Goal: Task Accomplishment & Management: Manage account settings

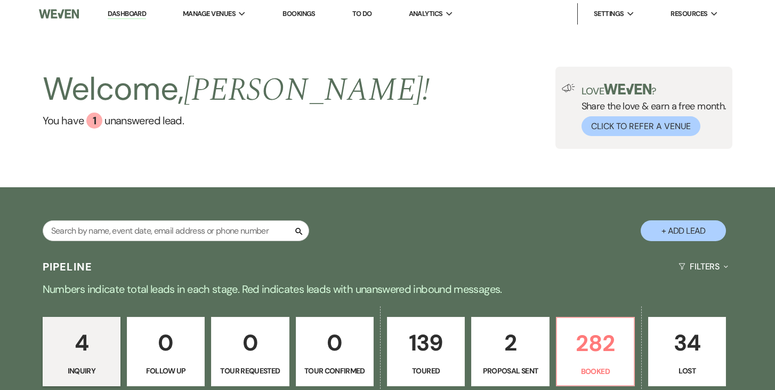
click at [433, 365] on p "Toured" at bounding box center [426, 371] width 64 height 12
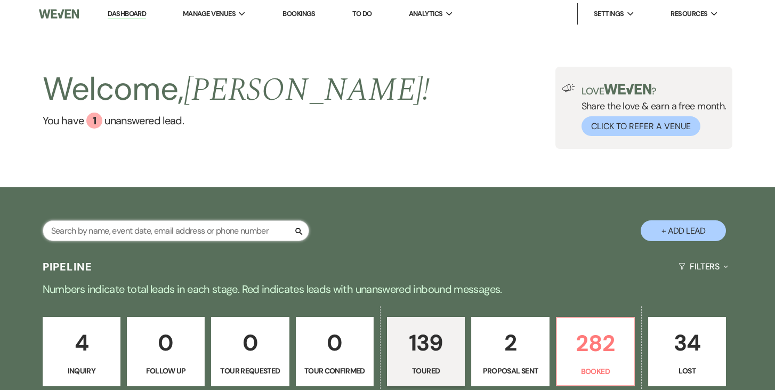
select select "5"
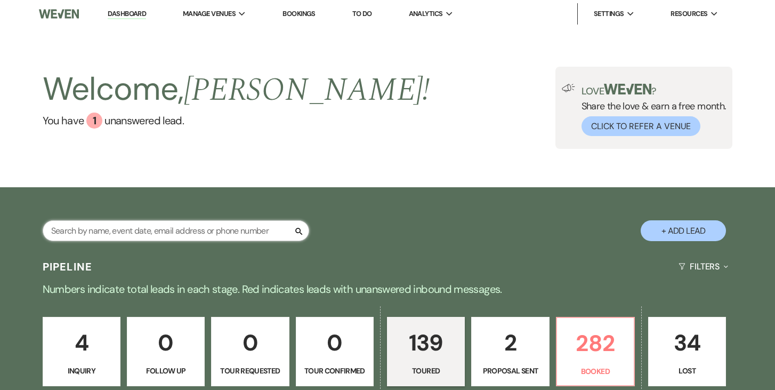
select select "5"
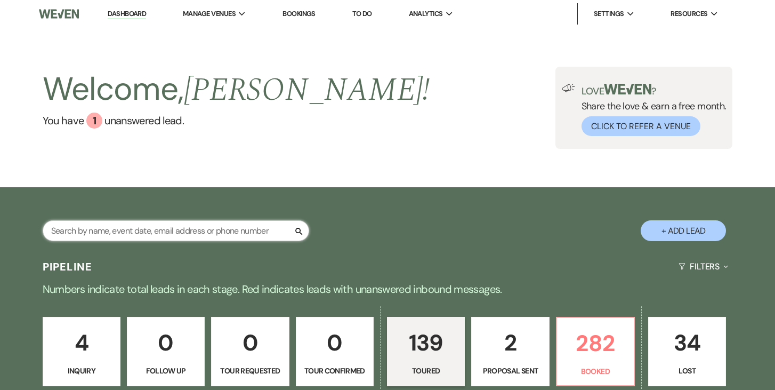
select select "5"
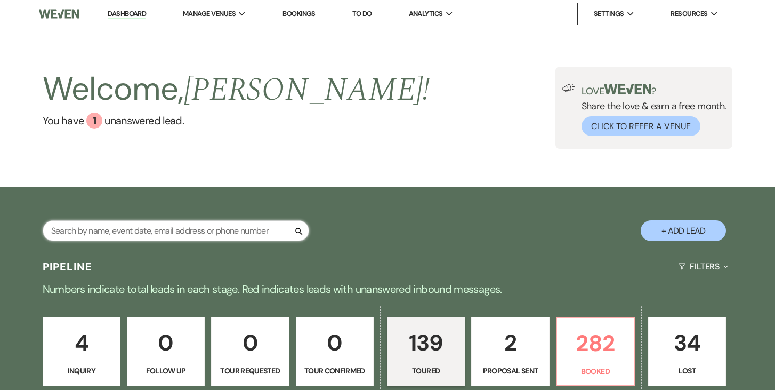
select select "5"
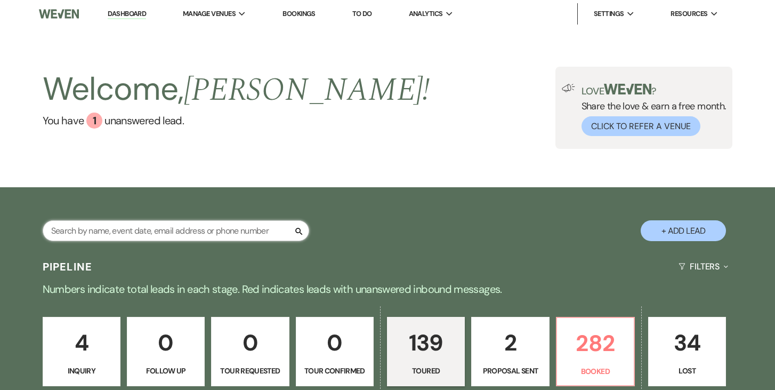
select select "5"
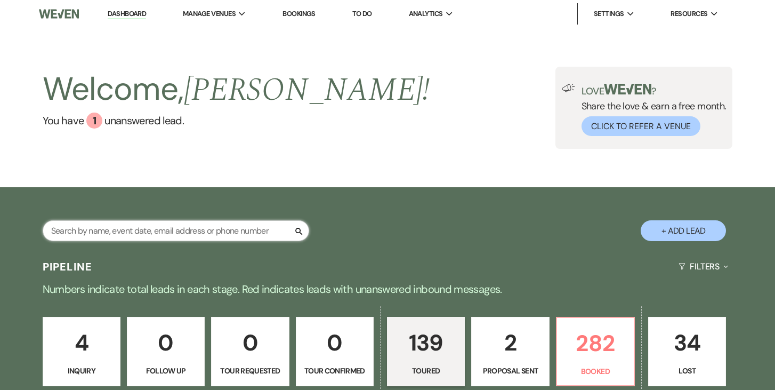
select select "5"
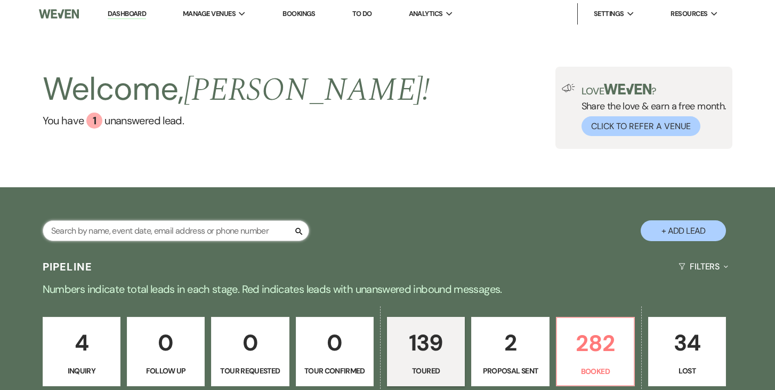
select select "5"
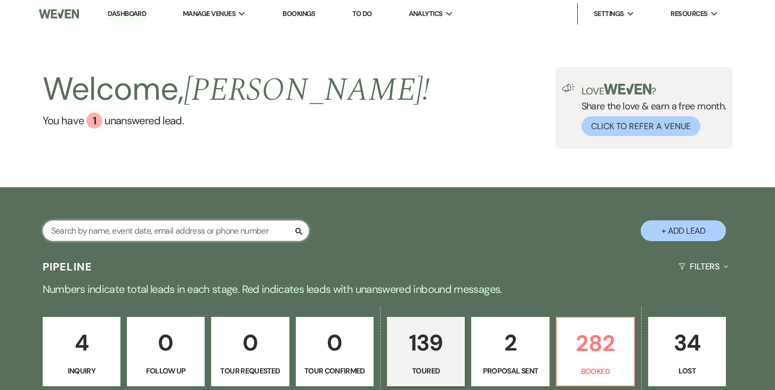
select select "5"
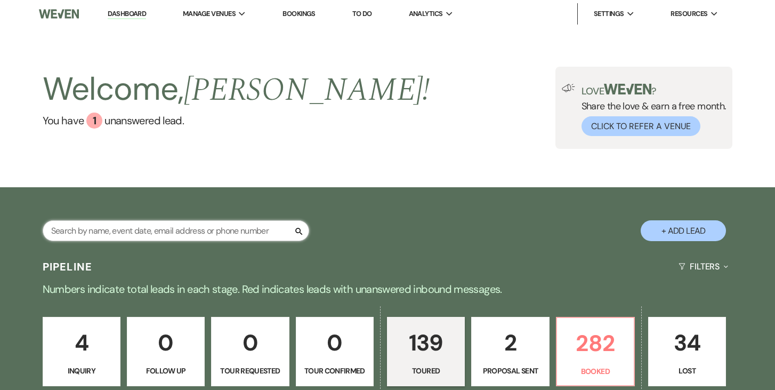
select select "5"
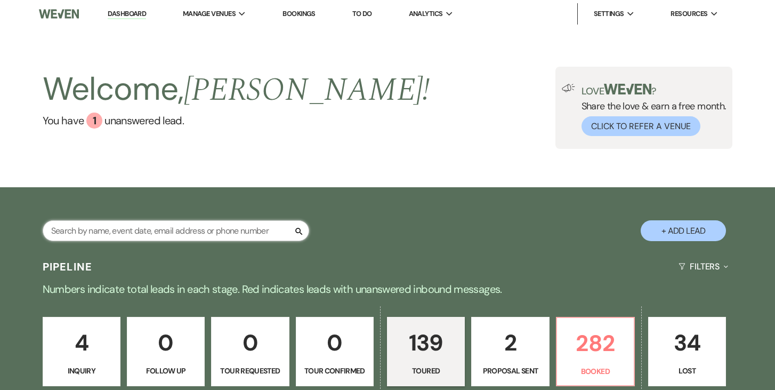
select select "5"
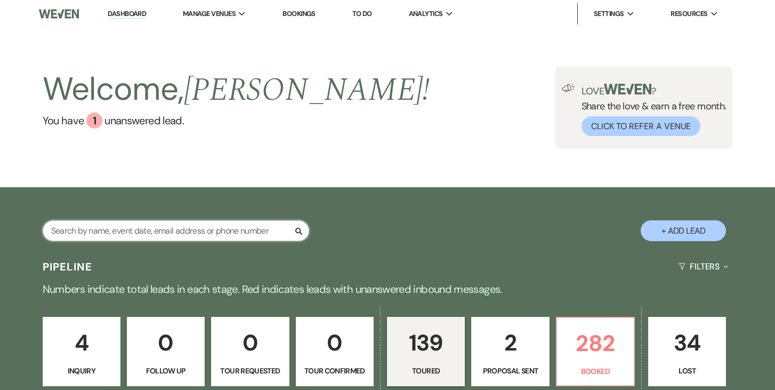
select select "5"
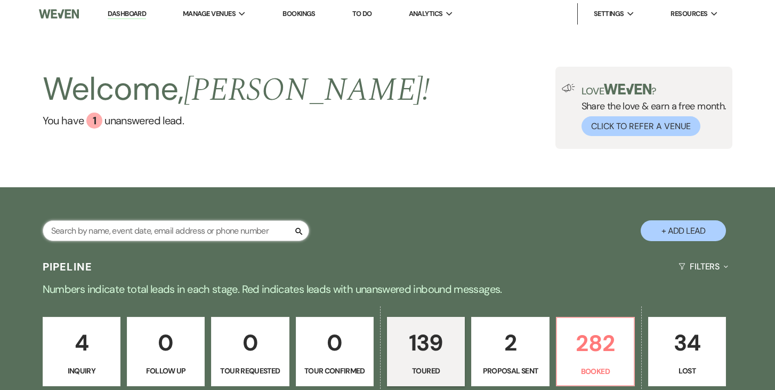
select select "5"
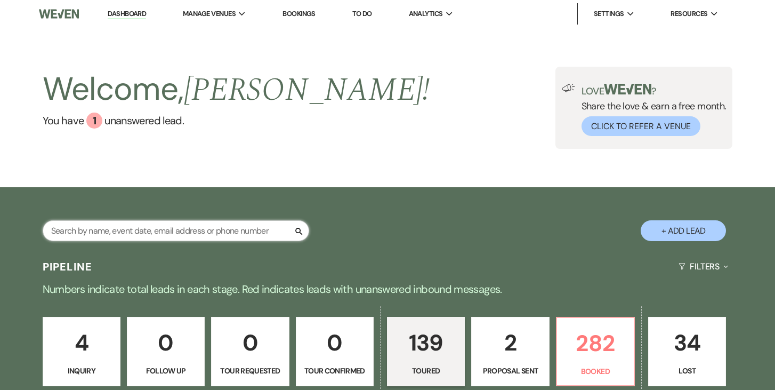
select select "5"
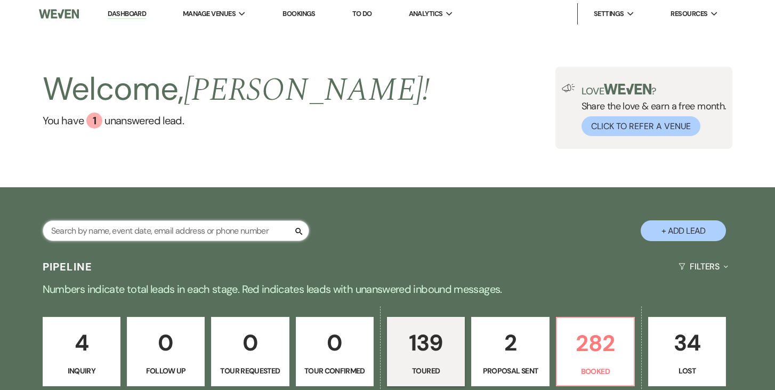
select select "5"
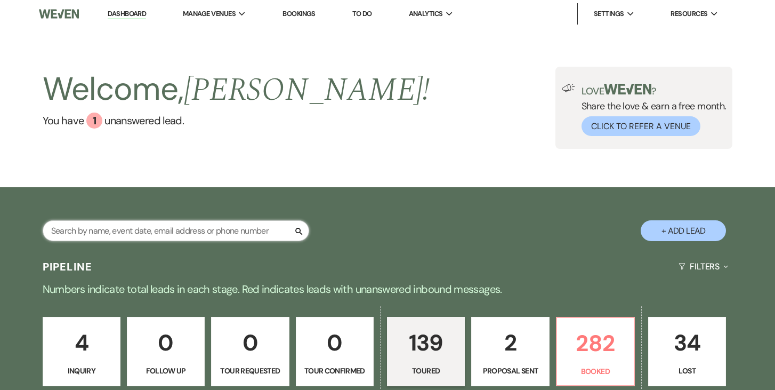
select select "5"
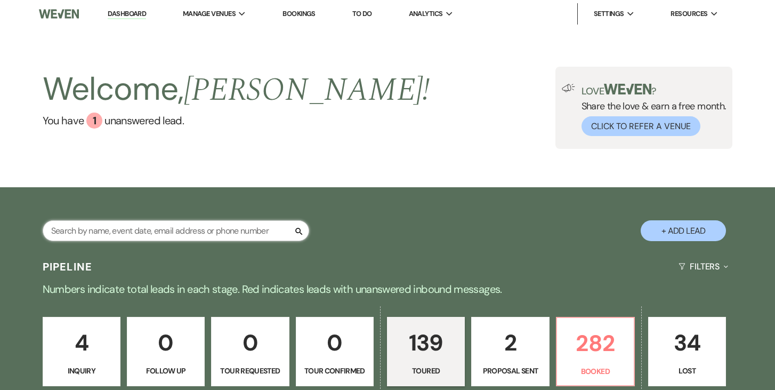
select select "5"
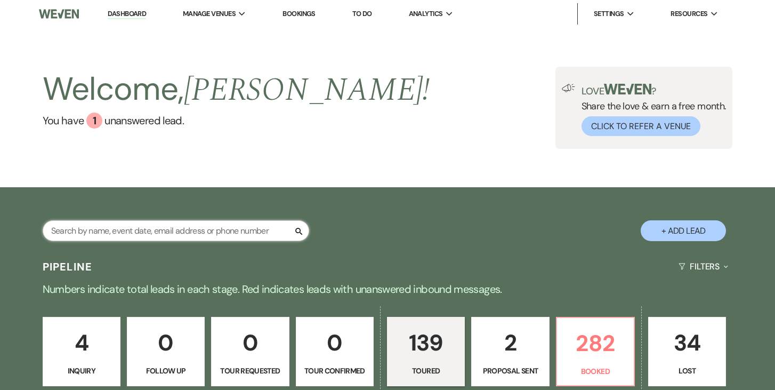
select select "5"
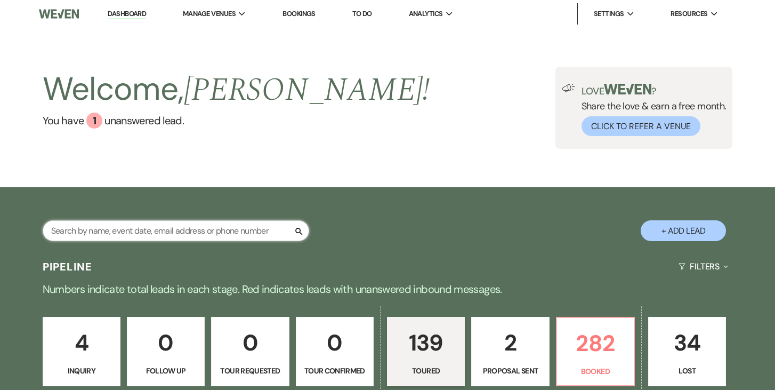
select select "5"
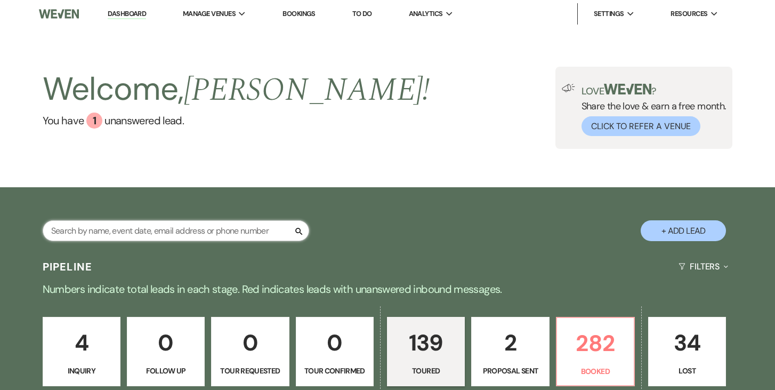
select select "5"
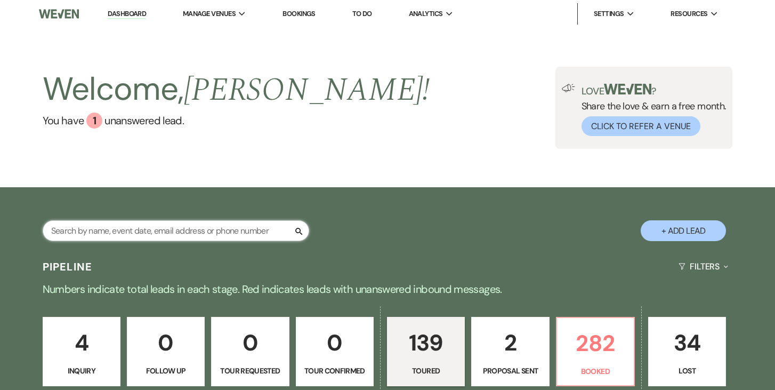
select select "5"
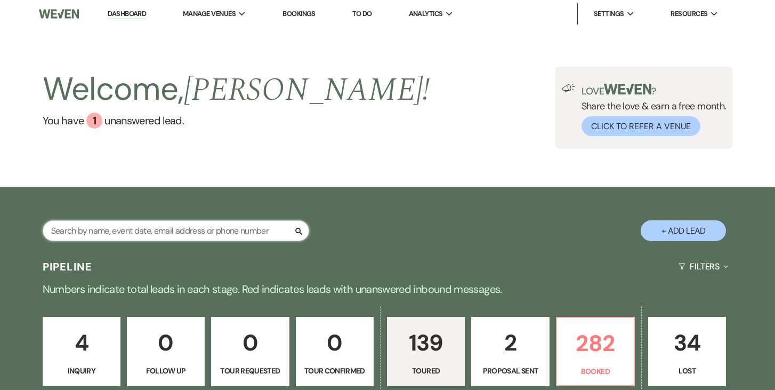
select select "5"
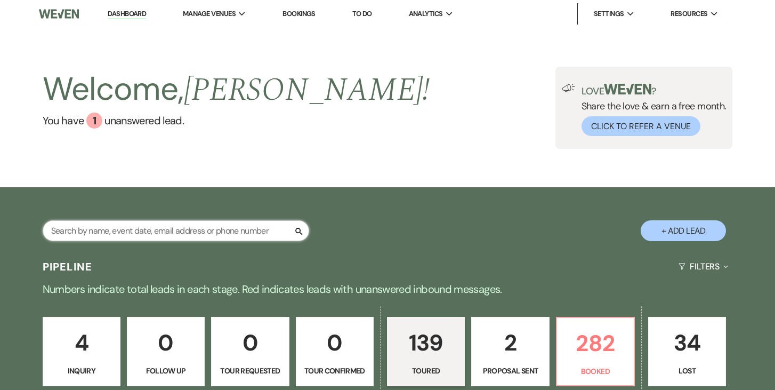
select select "5"
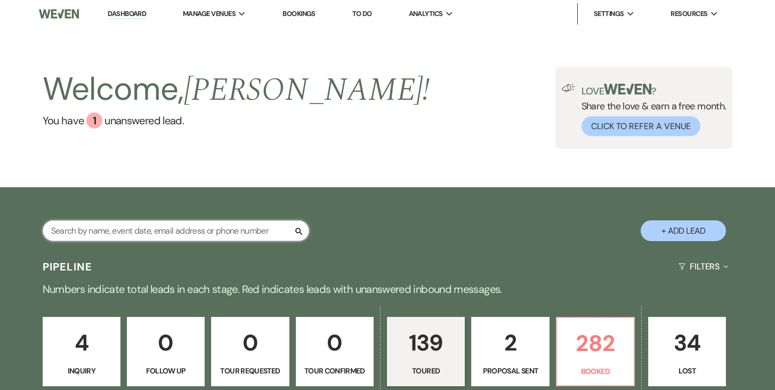
select select "5"
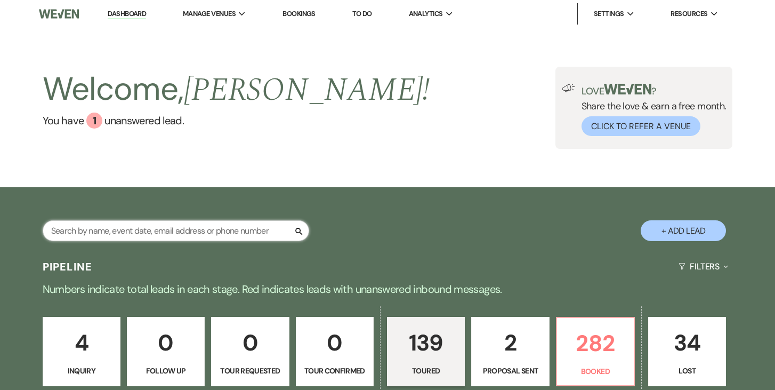
select select "5"
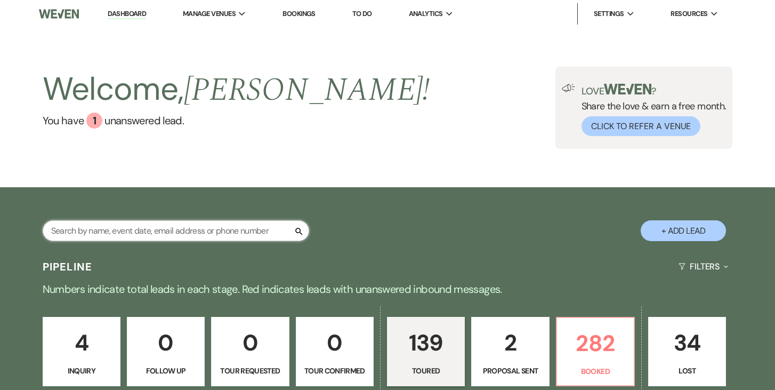
select select "5"
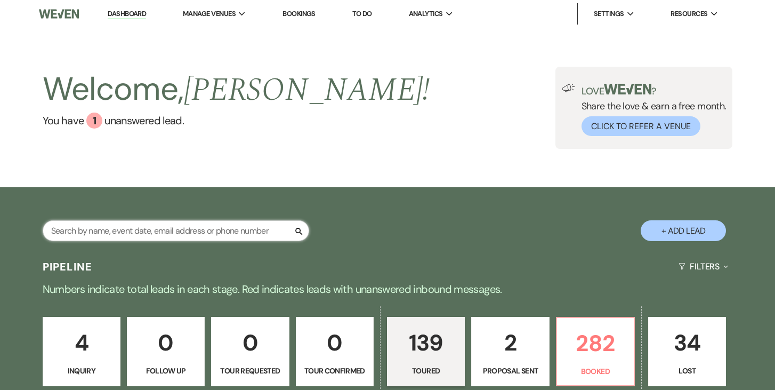
select select "5"
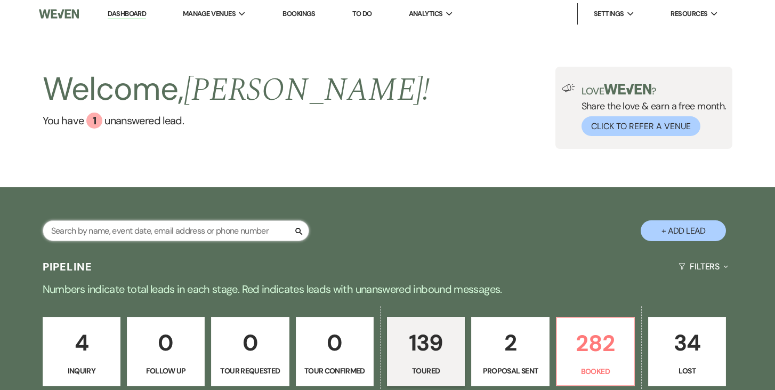
select select "5"
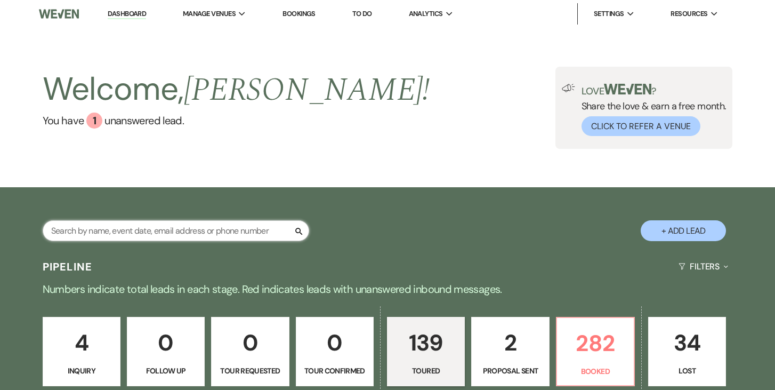
select select "5"
click at [218, 230] on input "text" at bounding box center [176, 230] width 267 height 21
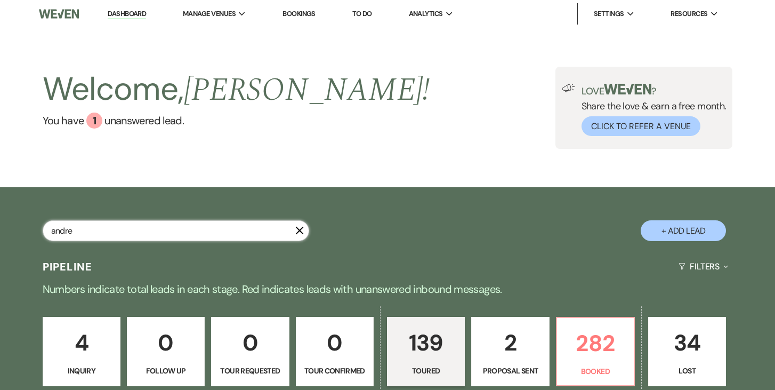
type input "[PERSON_NAME]"
select select "5"
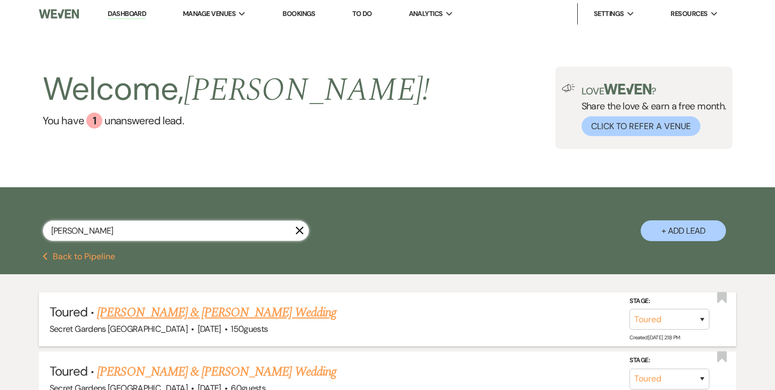
type input "[PERSON_NAME]"
click at [287, 312] on link "[PERSON_NAME] & [PERSON_NAME] Wedding" at bounding box center [216, 312] width 239 height 19
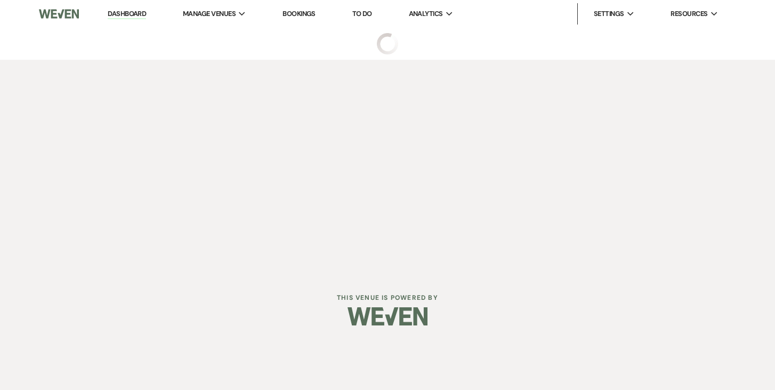
select select "5"
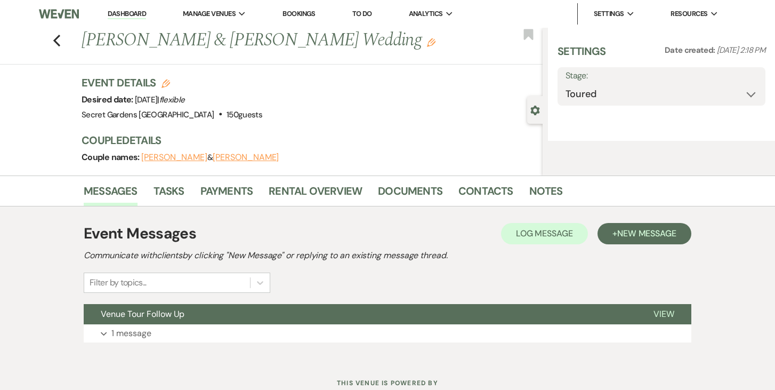
select select "6"
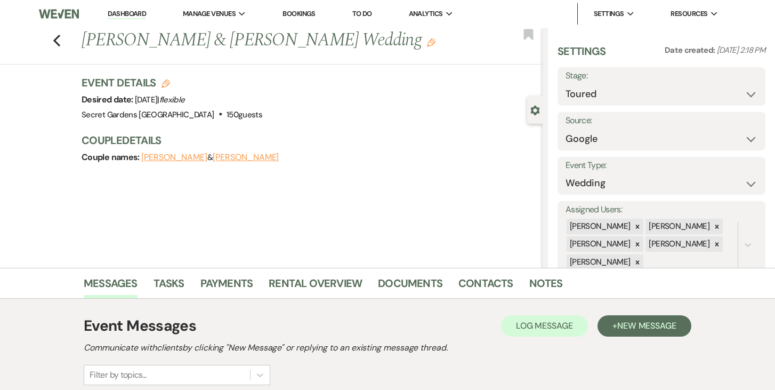
click at [164, 83] on icon "Edit" at bounding box center [166, 83] width 9 height 9
select select "834"
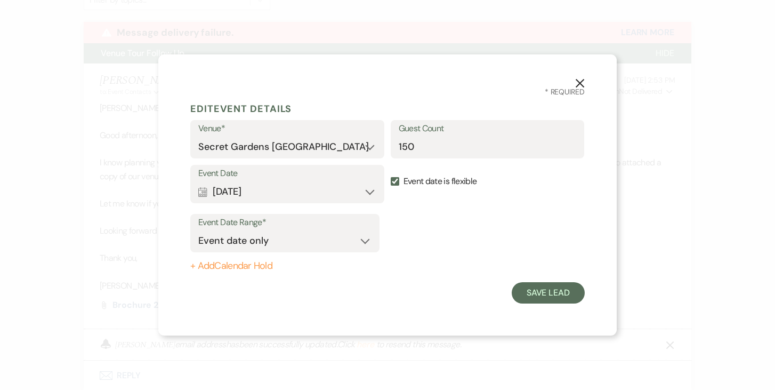
scroll to position [376, 0]
click at [367, 192] on button "Calendar [DATE] Expand" at bounding box center [287, 191] width 178 height 21
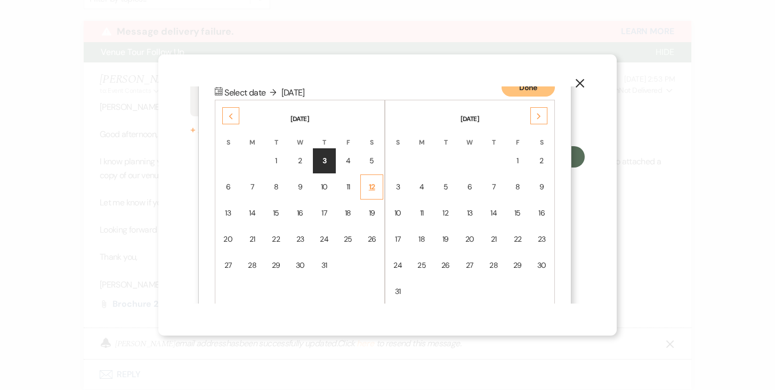
scroll to position [136, 0]
click at [232, 118] on icon "Previous" at bounding box center [230, 115] width 5 height 6
click at [232, 118] on use at bounding box center [231, 115] width 4 height 6
click at [325, 210] on div "15" at bounding box center [323, 212] width 9 height 11
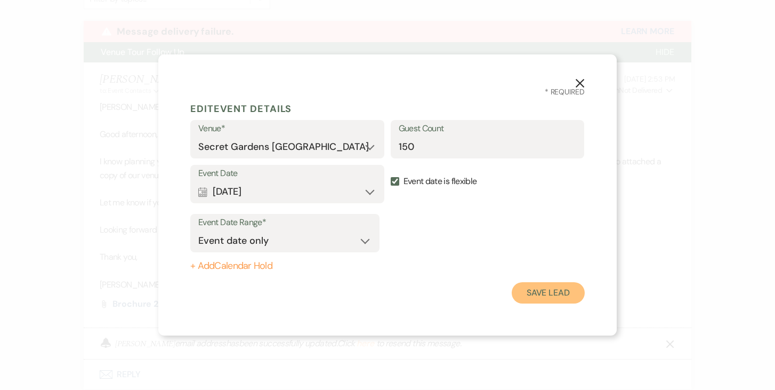
click at [543, 288] on button "Save Lead" at bounding box center [548, 292] width 73 height 21
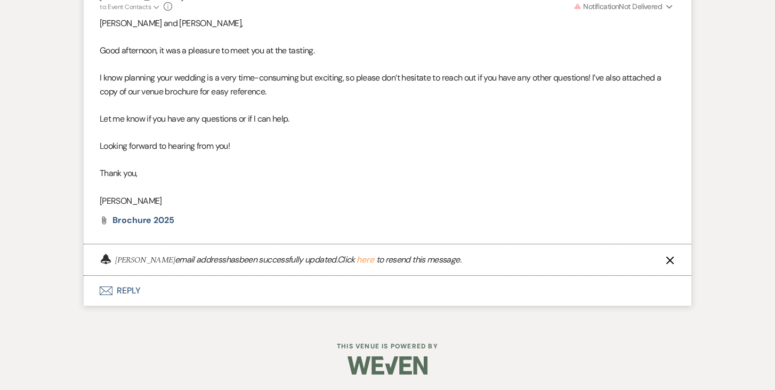
scroll to position [457, 0]
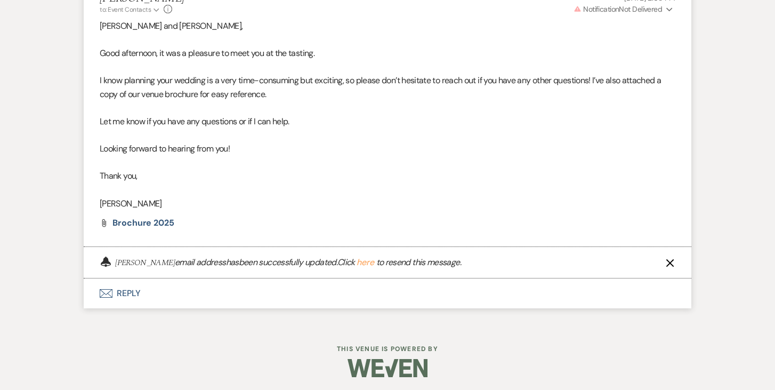
click at [372, 262] on button "here" at bounding box center [366, 262] width 18 height 9
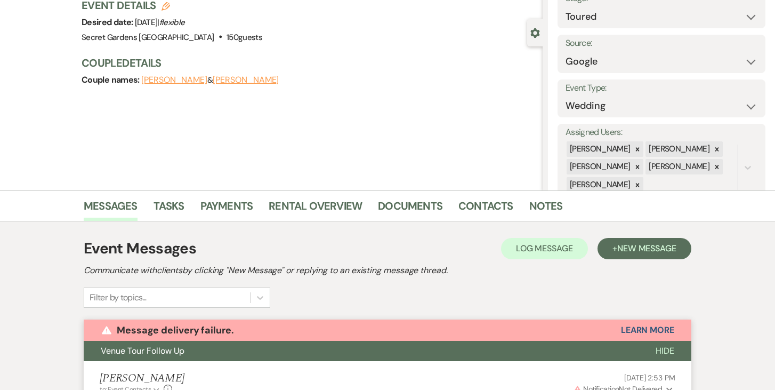
scroll to position [0, 0]
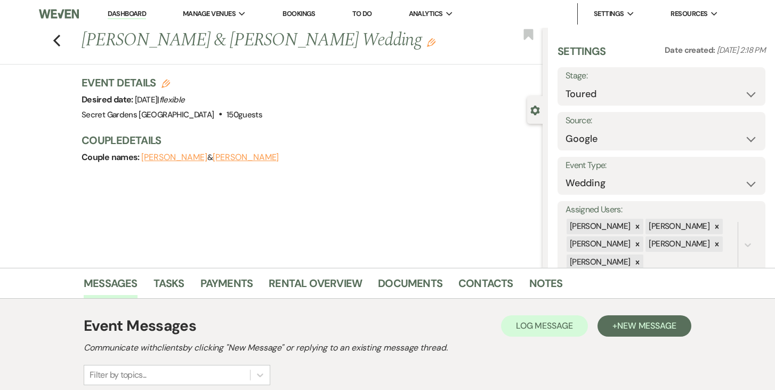
click at [174, 161] on button "[PERSON_NAME]" at bounding box center [174, 157] width 66 height 9
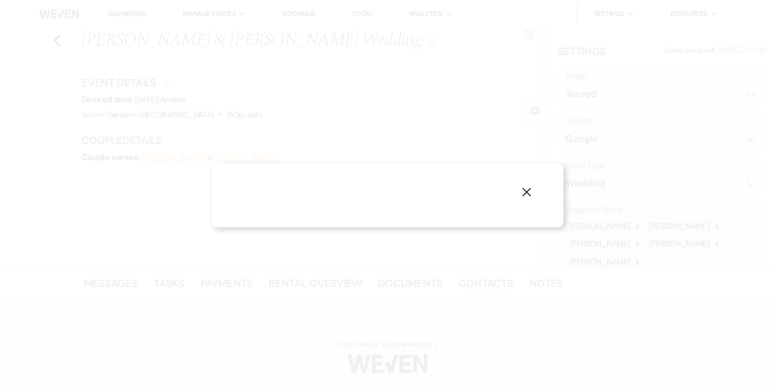
select select "1"
select select "text"
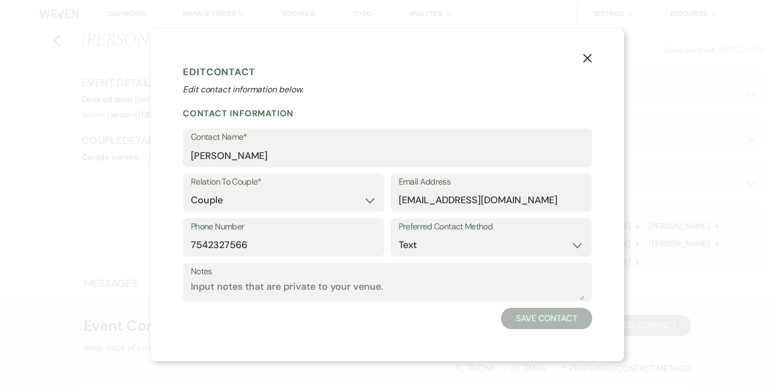
click at [588, 57] on use "button" at bounding box center [587, 58] width 9 height 9
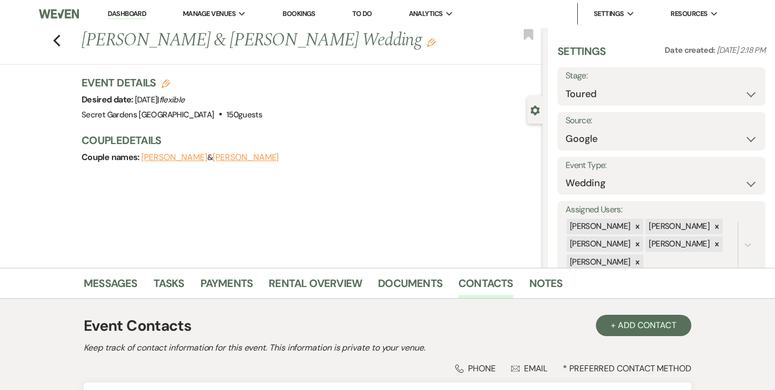
click at [271, 157] on button "[PERSON_NAME]" at bounding box center [246, 157] width 66 height 9
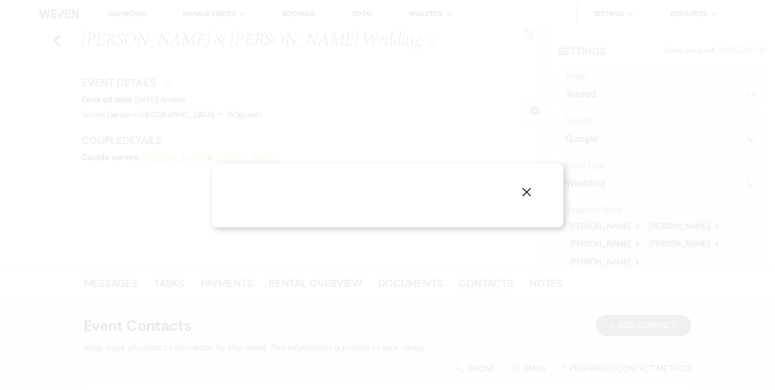
select select "1"
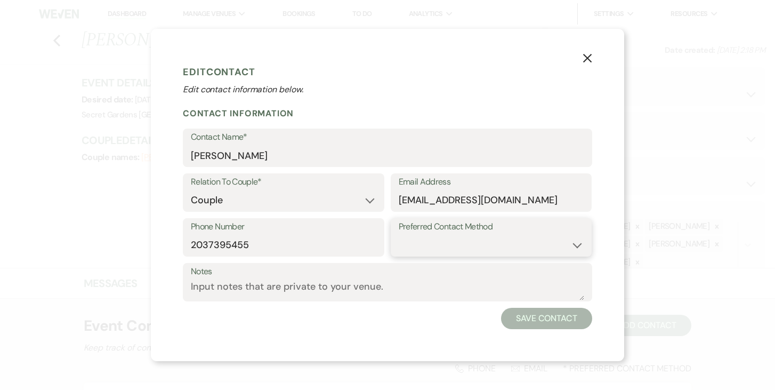
click at [580, 245] on select "Email Phone Text" at bounding box center [492, 245] width 186 height 21
select select "text"
click at [399, 235] on select "Email Phone Text" at bounding box center [492, 245] width 186 height 21
click at [533, 318] on button "Save Contact" at bounding box center [546, 318] width 91 height 21
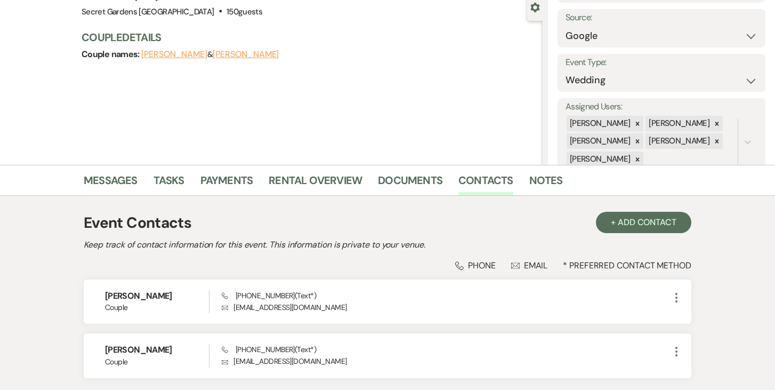
scroll to position [185, 0]
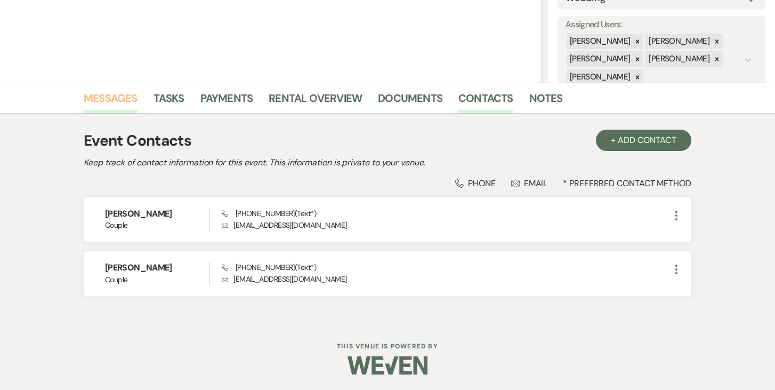
click at [112, 97] on link "Messages" at bounding box center [111, 101] width 54 height 23
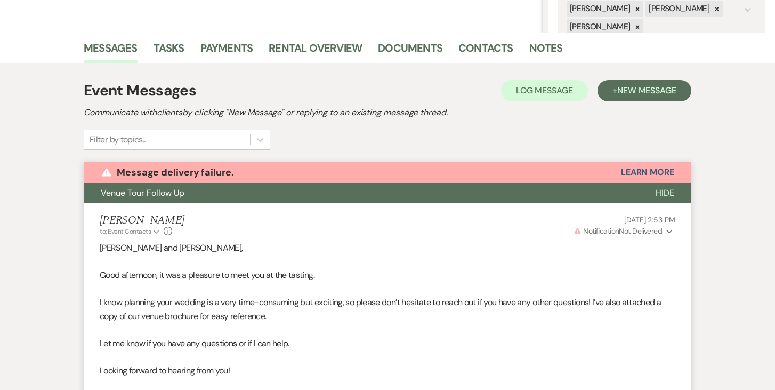
click at [662, 171] on button "Learn More" at bounding box center [647, 172] width 53 height 9
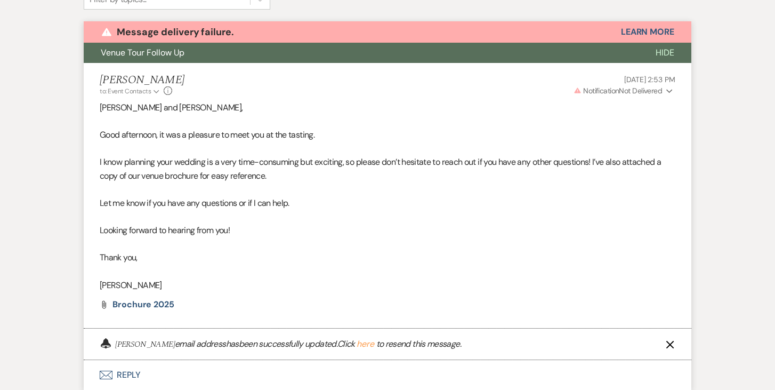
scroll to position [376, 0]
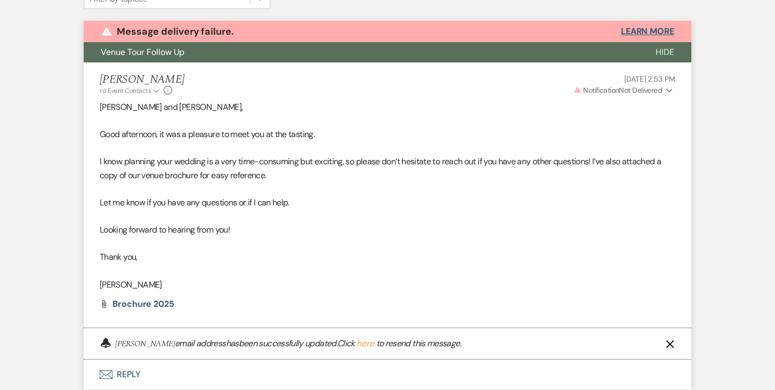
click at [654, 33] on button "Learn More" at bounding box center [647, 31] width 53 height 9
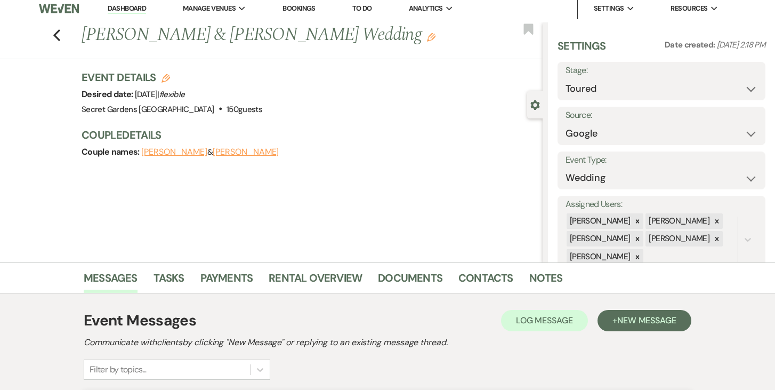
scroll to position [0, 0]
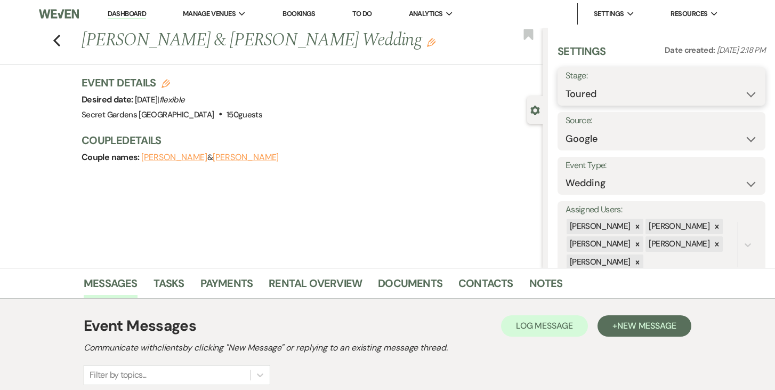
click at [754, 91] on select "Inquiry Follow Up Tour Requested Tour Confirmed Toured Proposal Sent Booked Lost" at bounding box center [662, 94] width 192 height 21
select select "6"
click at [566, 84] on select "Inquiry Follow Up Tour Requested Tour Confirmed Toured Proposal Sent Booked Lost" at bounding box center [662, 94] width 192 height 21
click at [747, 89] on button "Save" at bounding box center [744, 86] width 43 height 21
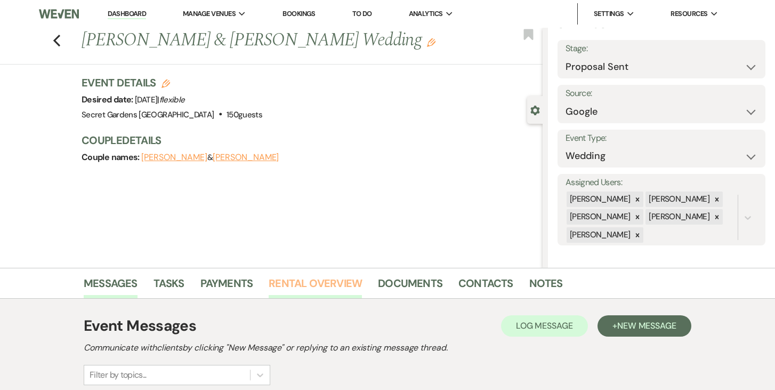
click at [310, 283] on link "Rental Overview" at bounding box center [315, 286] width 93 height 23
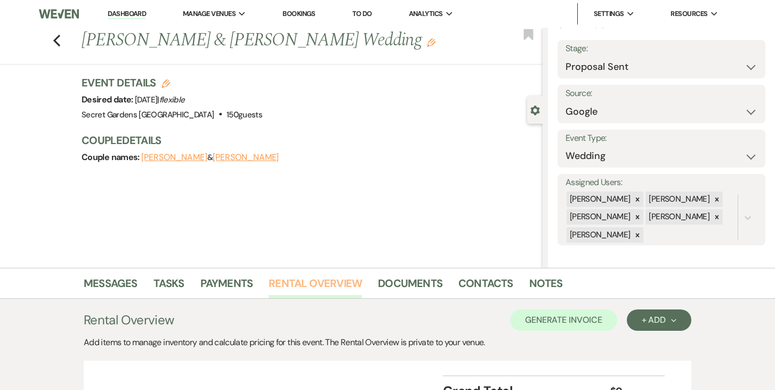
scroll to position [105, 0]
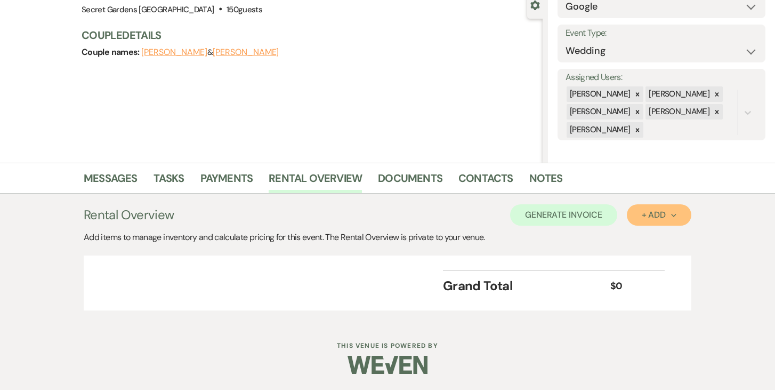
click at [672, 212] on div "+ Add Next" at bounding box center [659, 215] width 35 height 9
click at [647, 236] on button "Item" at bounding box center [654, 239] width 54 height 17
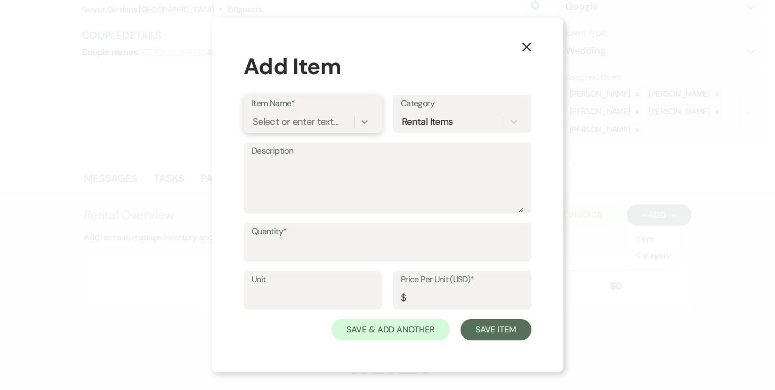
click at [368, 125] on icon at bounding box center [364, 121] width 11 height 11
type input "Base Venue Fee"
click at [314, 149] on div "+ Add "Base Venue Fee"" at bounding box center [313, 148] width 123 height 21
click at [303, 163] on textarea "Description" at bounding box center [388, 185] width 272 height 53
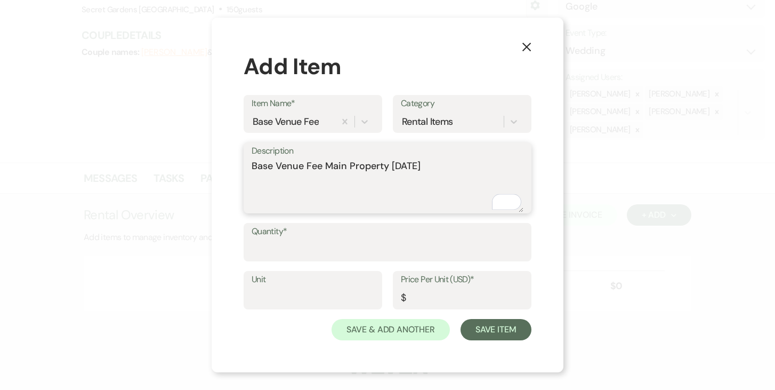
type textarea "Base Venue Fee Main Property [DATE]"
click at [337, 239] on input "Quantity*" at bounding box center [388, 249] width 272 height 21
click at [335, 248] on input "Quantity*" at bounding box center [388, 249] width 272 height 21
type input "1"
click at [309, 292] on input "Unit" at bounding box center [313, 297] width 123 height 21
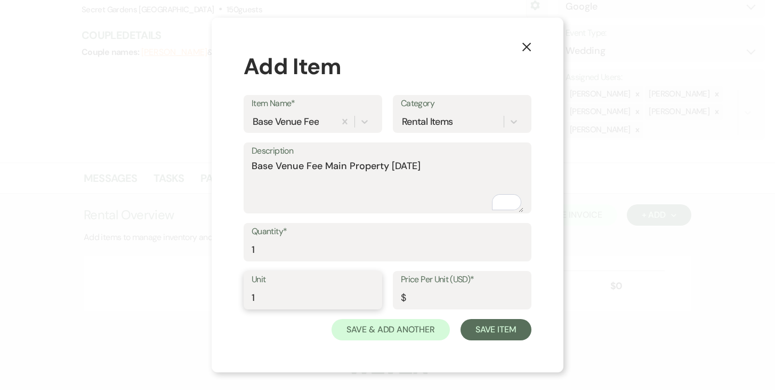
type input "1"
click at [422, 296] on input "Price Per Unit (USD)*" at bounding box center [462, 297] width 123 height 21
type input "4250.00"
click at [507, 328] on button "Save Item" at bounding box center [496, 329] width 71 height 21
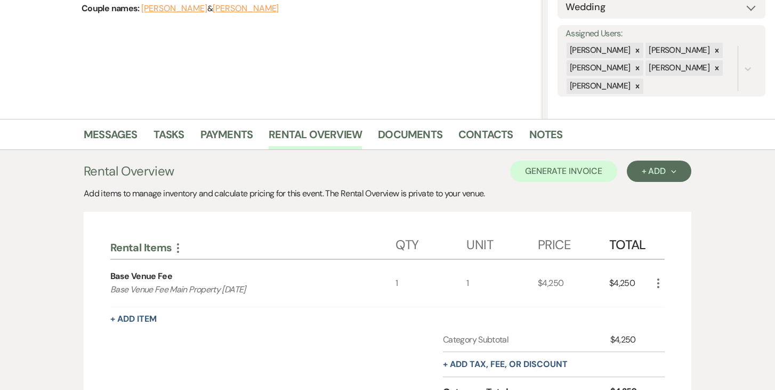
scroll to position [149, 0]
click at [672, 171] on icon "Next" at bounding box center [673, 170] width 5 height 5
click at [643, 192] on button "Item" at bounding box center [654, 195] width 54 height 17
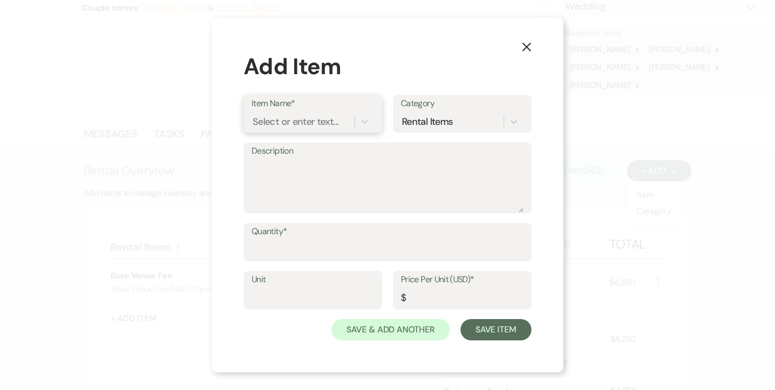
click at [308, 125] on div "Select or enter text..." at bounding box center [296, 122] width 86 height 14
type input "Outdoor Ballroom / Tent"
click at [290, 150] on div "+ Add "Outdoor Ballroom / Tent "" at bounding box center [313, 155] width 123 height 34
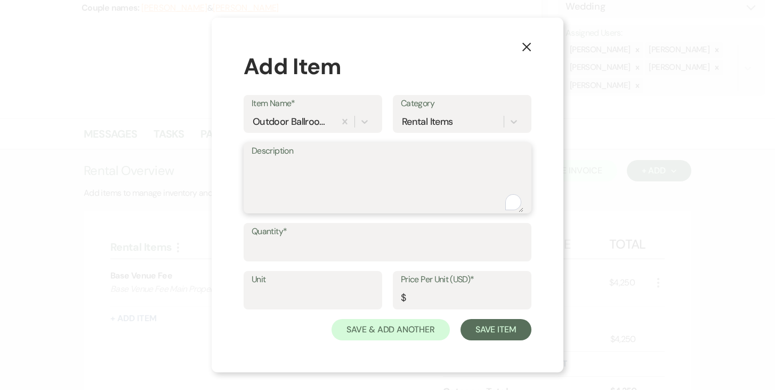
click at [285, 162] on textarea "Description" at bounding box center [388, 185] width 272 height 53
type textarea "Outdoor Ballroom / Tent (AC Included)"
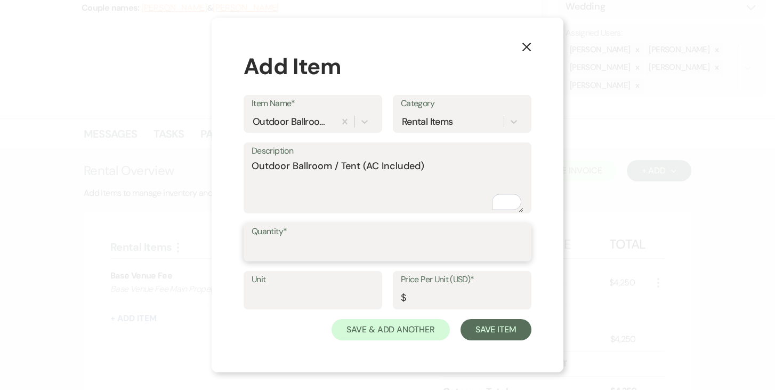
click at [290, 242] on input "Quantity*" at bounding box center [388, 249] width 272 height 21
type input "1"
click at [284, 285] on label "Unit" at bounding box center [313, 279] width 123 height 15
click at [284, 287] on input "Unit" at bounding box center [313, 297] width 123 height 21
type input "1"
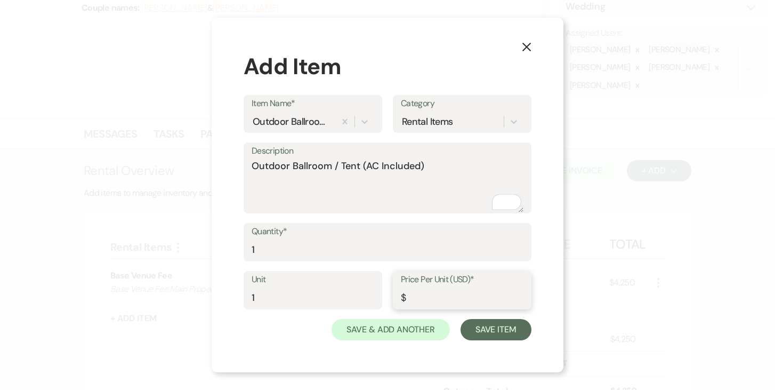
click at [447, 301] on input "Price Per Unit (USD)*" at bounding box center [462, 297] width 123 height 21
type input "2750.00"
click at [504, 335] on button "Save Item" at bounding box center [496, 329] width 71 height 21
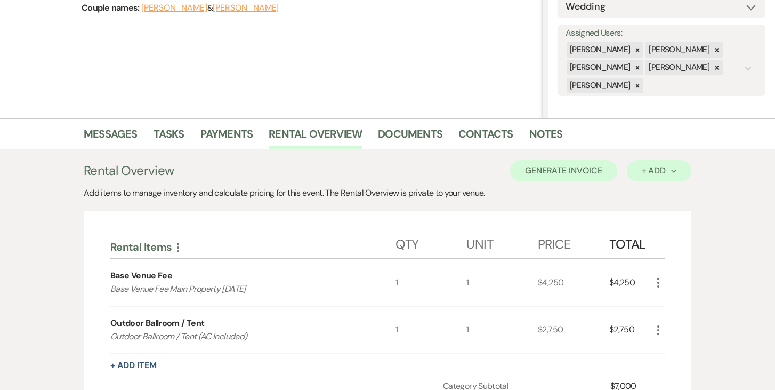
scroll to position [150, 0]
click at [679, 167] on button "+ Add Next" at bounding box center [659, 169] width 65 height 21
click at [655, 196] on button "Item" at bounding box center [654, 194] width 54 height 17
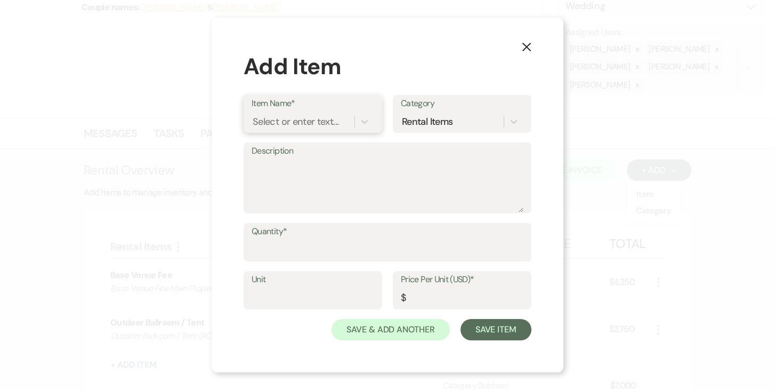
click at [312, 119] on div "Select or enter text..." at bounding box center [296, 122] width 86 height 14
type input "Valet Parking"
click at [305, 145] on div "+ Add "Valet Parking"" at bounding box center [313, 148] width 123 height 21
click at [293, 166] on textarea "Description" at bounding box center [388, 185] width 272 height 53
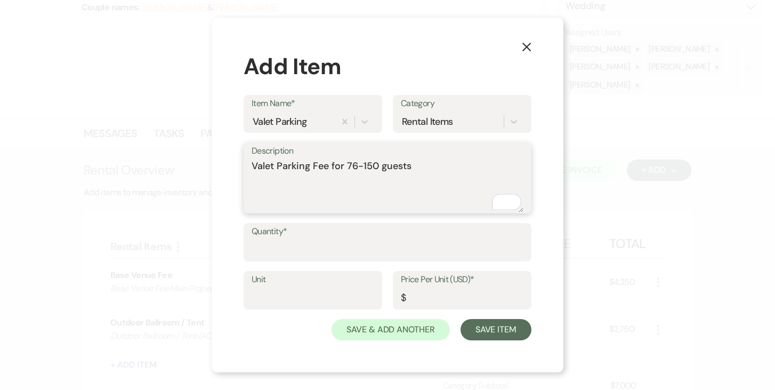
type textarea "Valet Parking Fee for 76-150 guests"
click at [322, 241] on input "Quantity*" at bounding box center [388, 249] width 272 height 21
type input "1"
click at [319, 293] on input "Unit" at bounding box center [313, 297] width 123 height 21
type input "1"
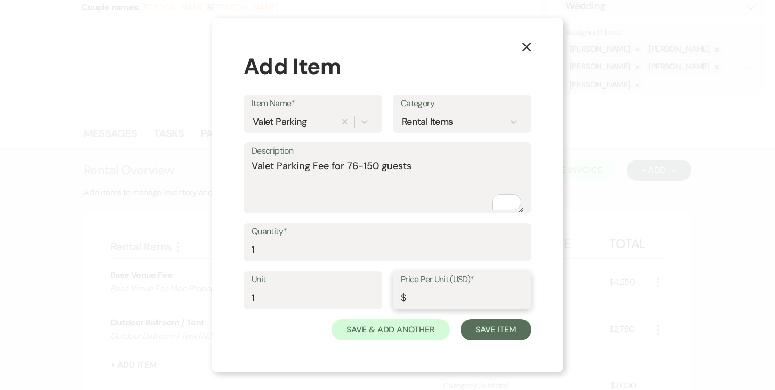
click at [457, 298] on input "Price Per Unit (USD)*" at bounding box center [462, 297] width 123 height 21
type input "650.00"
click at [494, 328] on button "Save Item" at bounding box center [496, 329] width 71 height 21
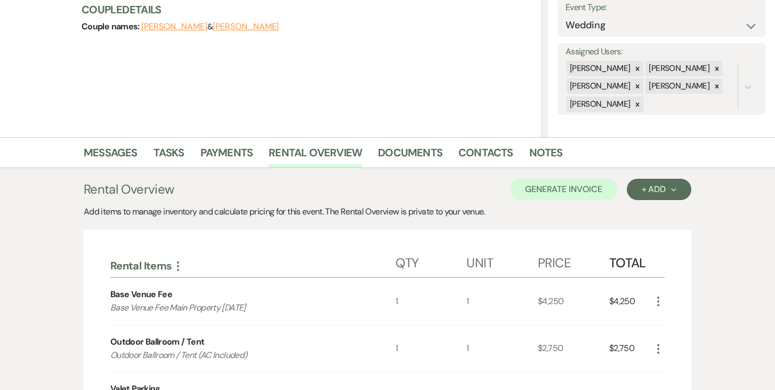
scroll to position [128, 0]
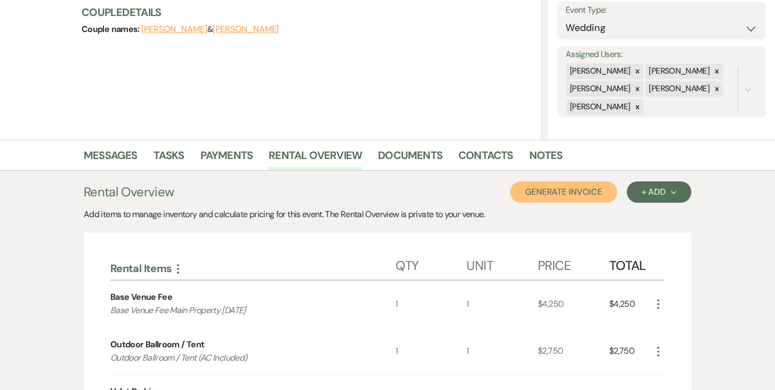
click at [572, 188] on button "Generate Invoice" at bounding box center [563, 191] width 107 height 21
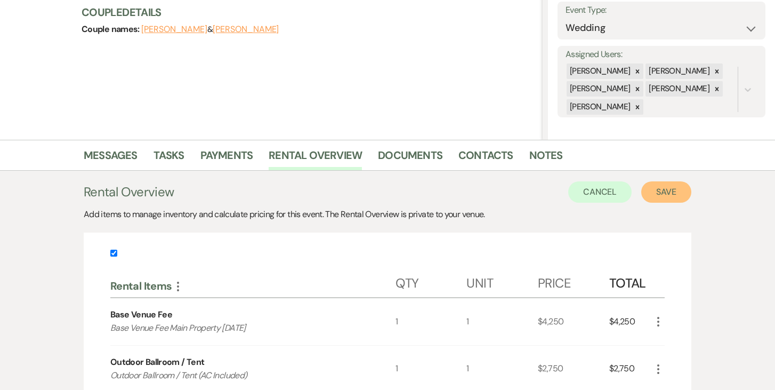
click at [665, 190] on button "Save" at bounding box center [666, 191] width 50 height 21
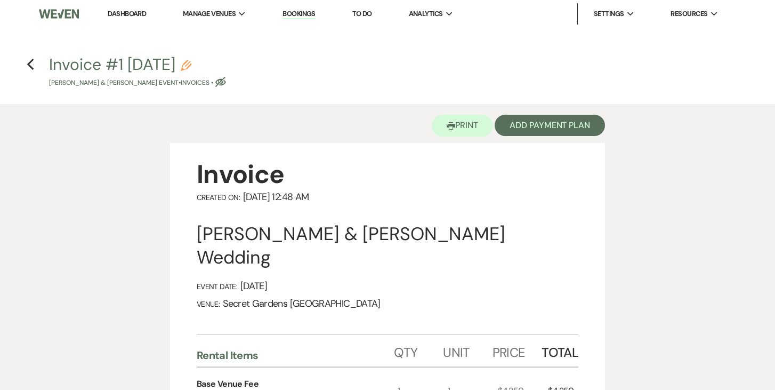
scroll to position [73, 0]
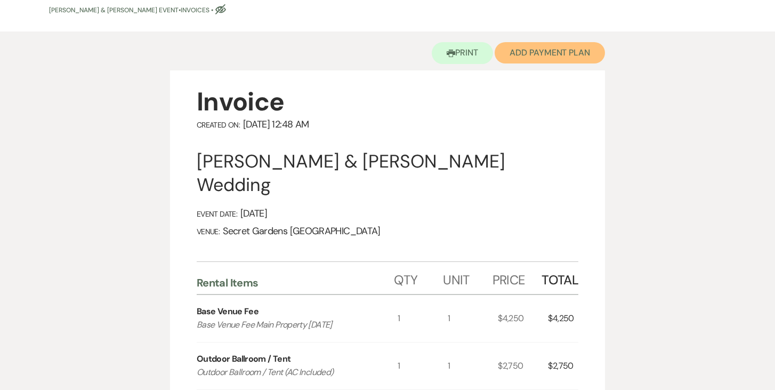
click at [561, 49] on button "Add Payment Plan" at bounding box center [550, 52] width 110 height 21
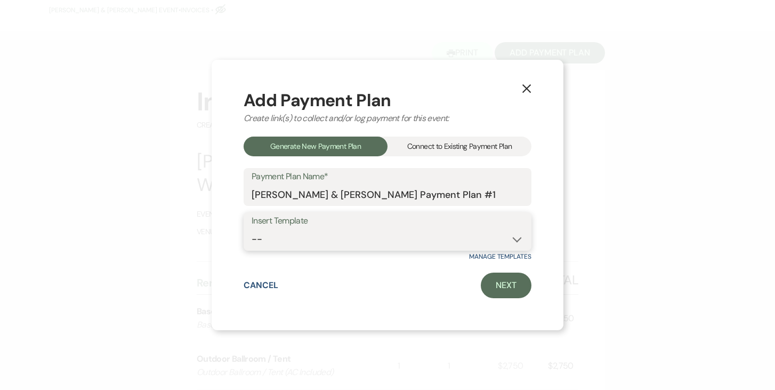
click at [515, 239] on select "-- Test Standard Payment Plan Balance Security Early Access Bridal Suite" at bounding box center [388, 239] width 272 height 21
select select "424"
click at [252, 229] on select "-- Test Standard Payment Plan Balance Security Early Access Bridal Suite" at bounding box center [388, 239] width 272 height 21
click at [500, 285] on link "Next" at bounding box center [506, 285] width 51 height 26
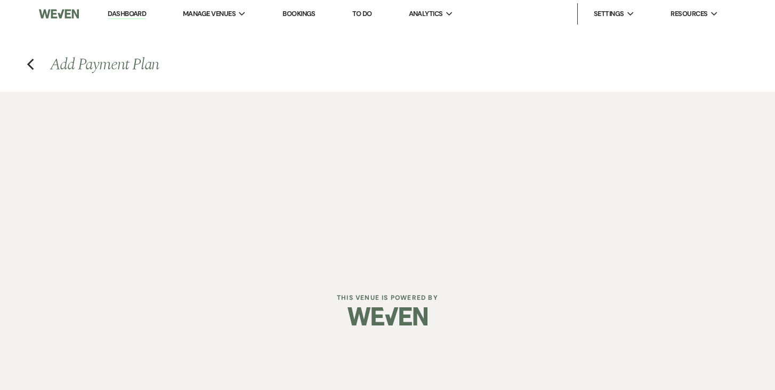
select select "28821"
select select "2"
select select "percentage"
select select "true"
select select "2"
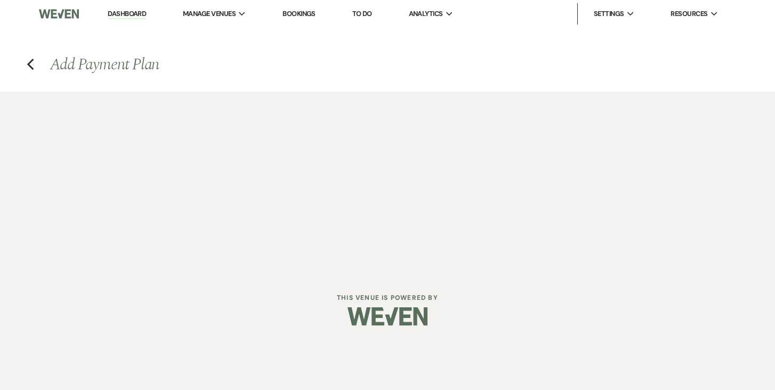
select select "percentage"
select select "true"
select select "client"
select select "weeks"
select select "client"
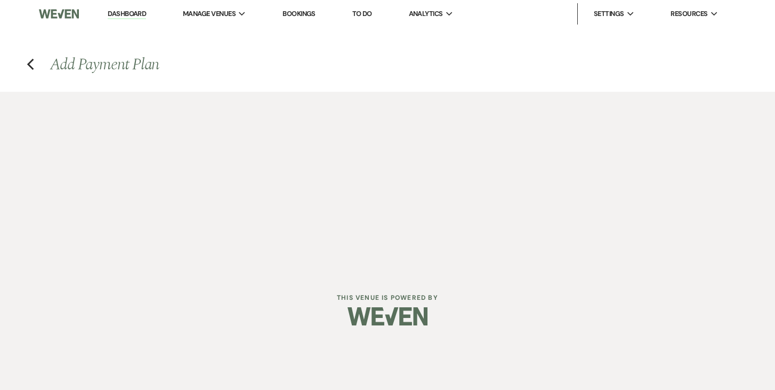
select select "weekly"
select select "days"
select select "afterDueDate"
select select "complete"
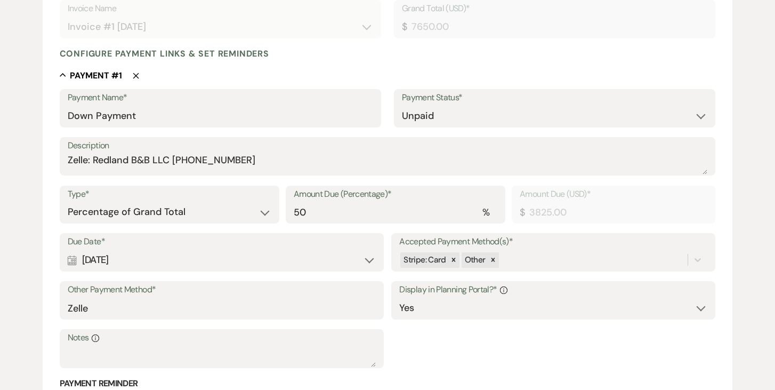
scroll to position [240, 0]
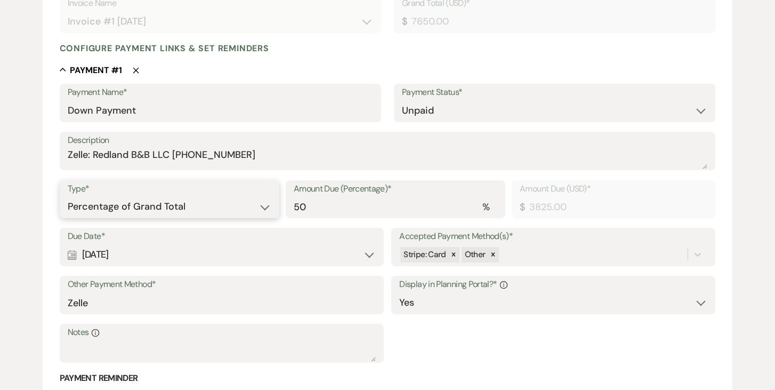
click at [266, 205] on select "Dollar Amount Percentage of Grand Total" at bounding box center [170, 206] width 204 height 21
select select "flat"
click at [68, 196] on select "Dollar Amount Percentage of Grand Total" at bounding box center [170, 206] width 204 height 21
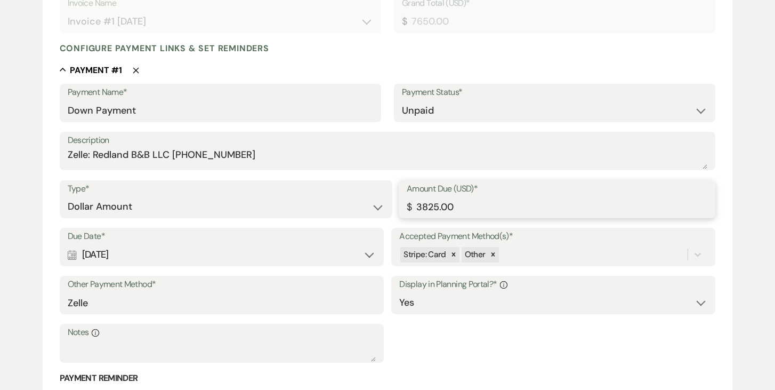
click at [470, 210] on input "3825.00" at bounding box center [557, 206] width 301 height 21
type input "3"
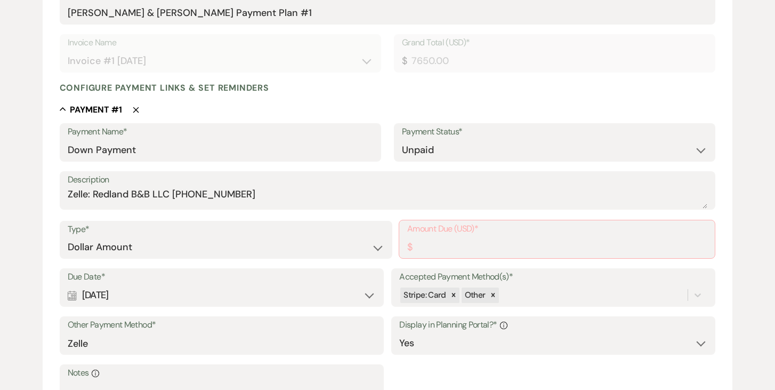
scroll to position [197, 0]
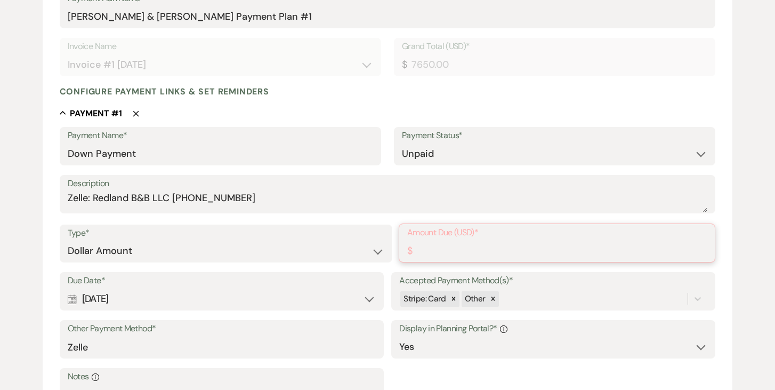
click at [427, 251] on input "Amount Due (USD)*" at bounding box center [557, 250] width 300 height 21
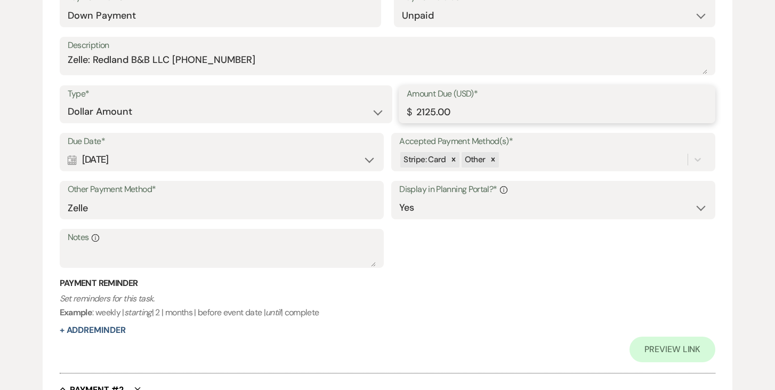
scroll to position [392, 0]
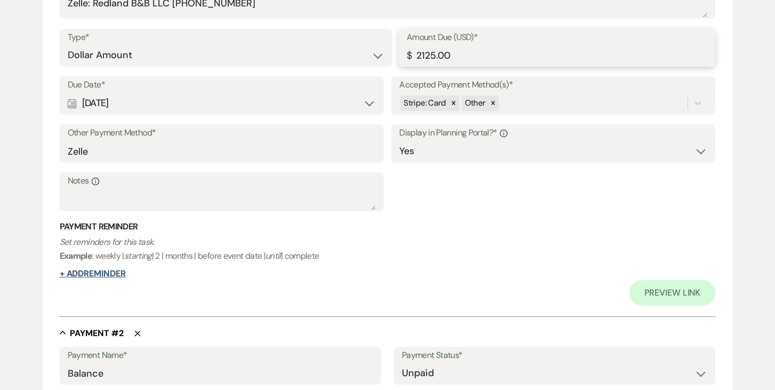
type input "2125.00"
click at [121, 274] on button "+ Add Reminder" at bounding box center [93, 273] width 66 height 9
select select "client"
select select "days"
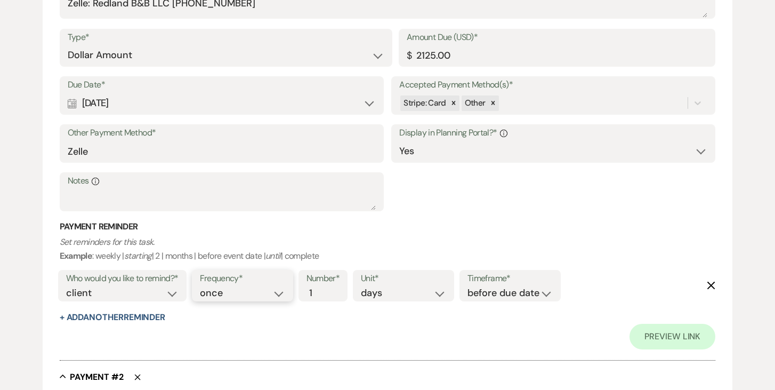
click at [285, 294] on select "once daily weekly monthly" at bounding box center [242, 293] width 85 height 14
select select "daily"
click at [202, 286] on select "once daily weekly monthly" at bounding box center [242, 293] width 85 height 14
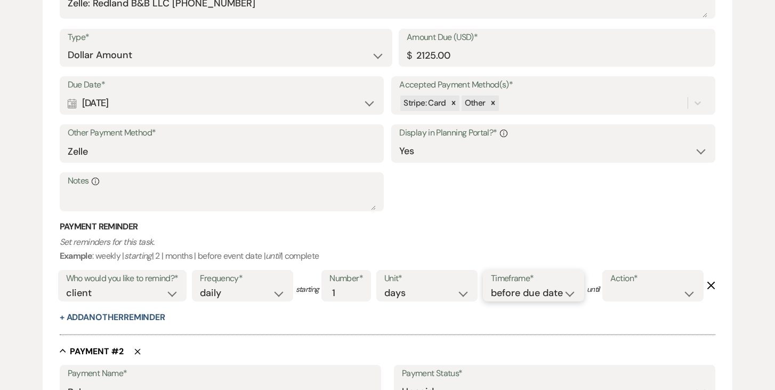
click at [569, 292] on select "before due date after due date on due date on custom date" at bounding box center [533, 293] width 85 height 14
select select "afterDueDate"
click at [493, 286] on select "before due date after due date on due date on custom date" at bounding box center [533, 293] width 85 height 14
click at [610, 300] on select "complete due date custom date" at bounding box center [652, 293] width 85 height 14
select select "complete"
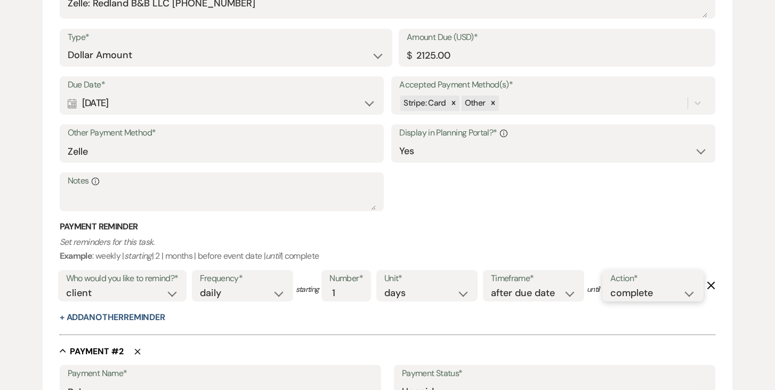
click at [610, 300] on select "complete due date custom date" at bounding box center [652, 293] width 85 height 14
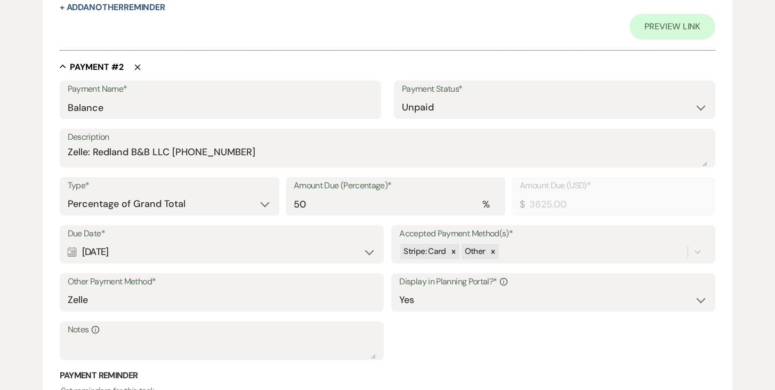
scroll to position [703, 0]
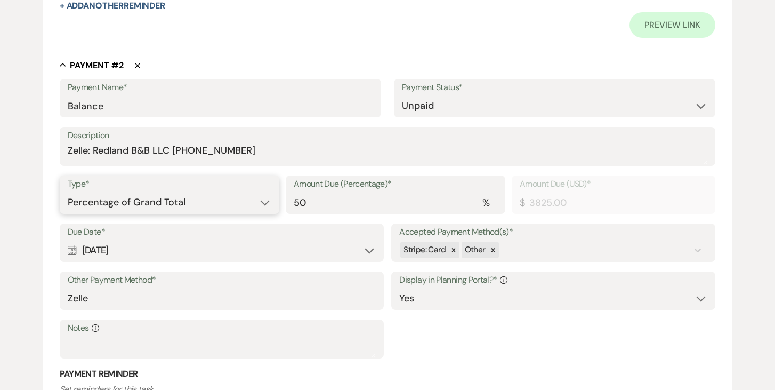
click at [268, 213] on select "Dollar Amount Percentage of Grand Total" at bounding box center [170, 202] width 204 height 21
select select "flat"
click at [68, 213] on select "Dollar Amount Percentage of Grand Total" at bounding box center [170, 202] width 204 height 21
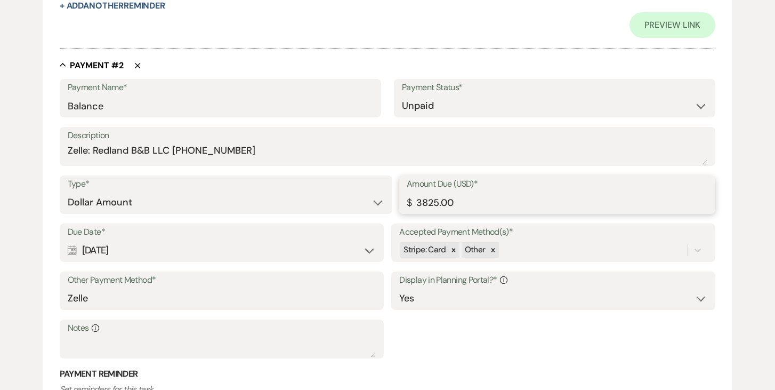
click at [515, 213] on input "3825.00" at bounding box center [557, 202] width 301 height 21
type input "3"
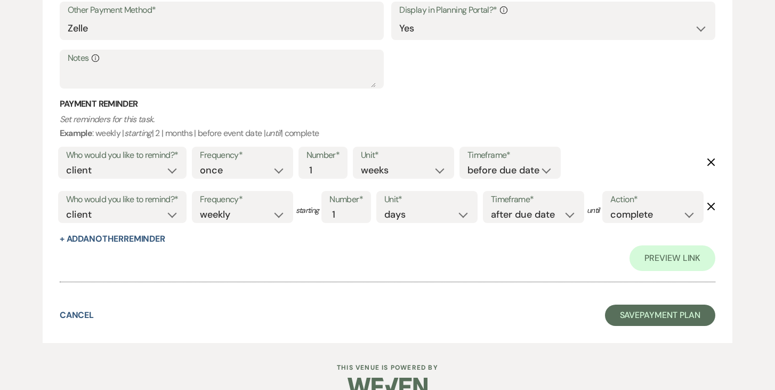
scroll to position [1082, 0]
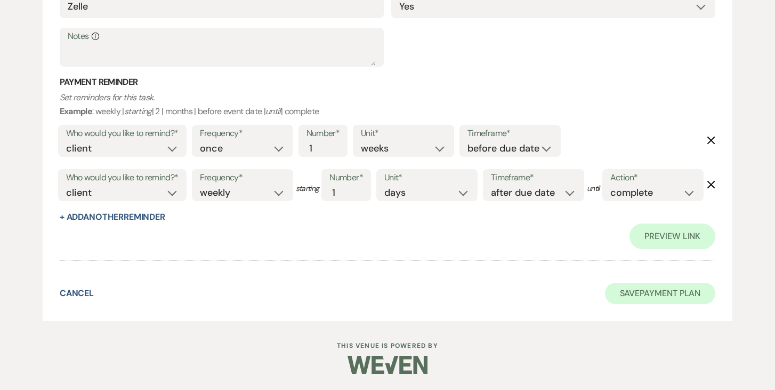
type input "5525.00"
click at [660, 298] on button "Save Payment Plan" at bounding box center [660, 293] width 111 height 21
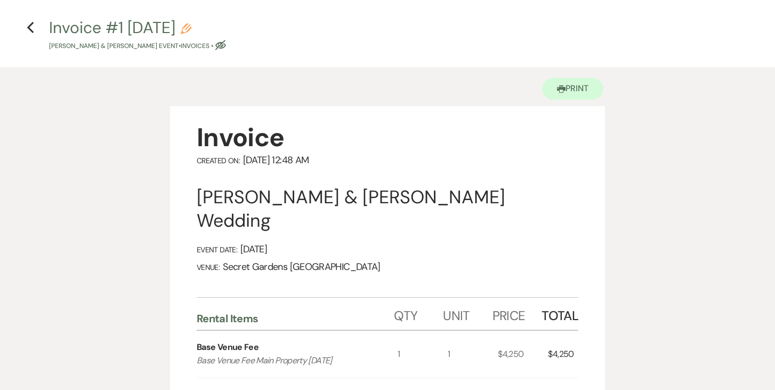
scroll to position [37, 0]
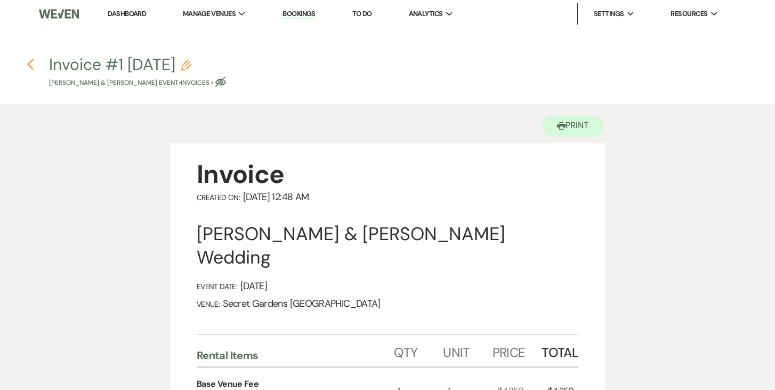
click at [28, 65] on use "button" at bounding box center [30, 65] width 7 height 12
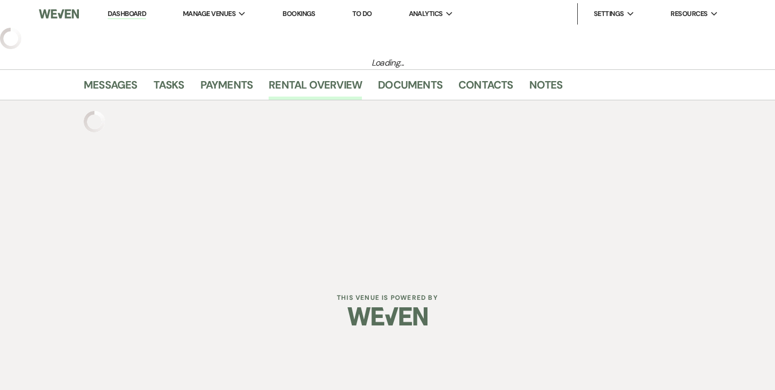
select select "6"
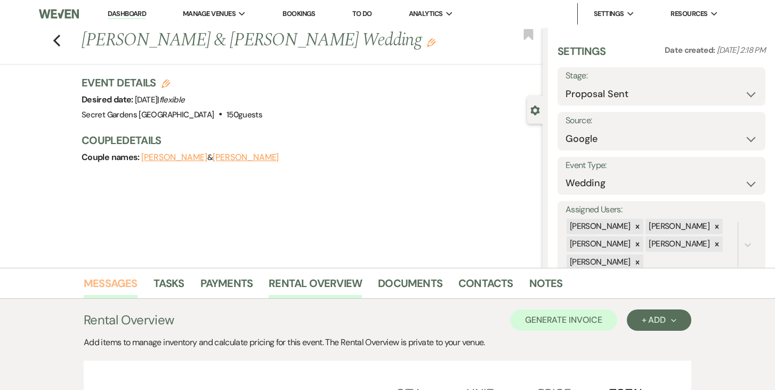
click at [112, 282] on link "Messages" at bounding box center [111, 286] width 54 height 23
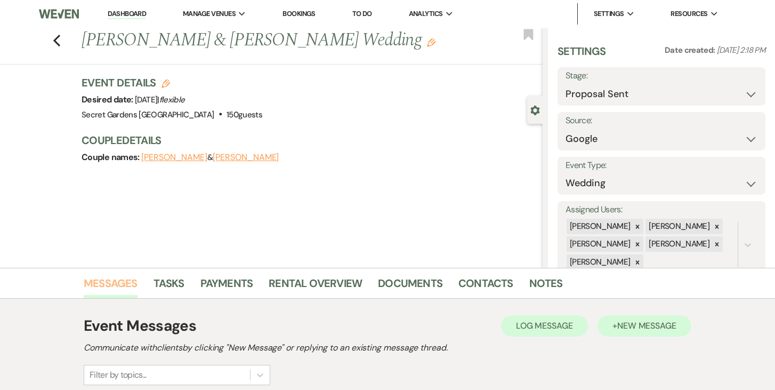
scroll to position [1, 0]
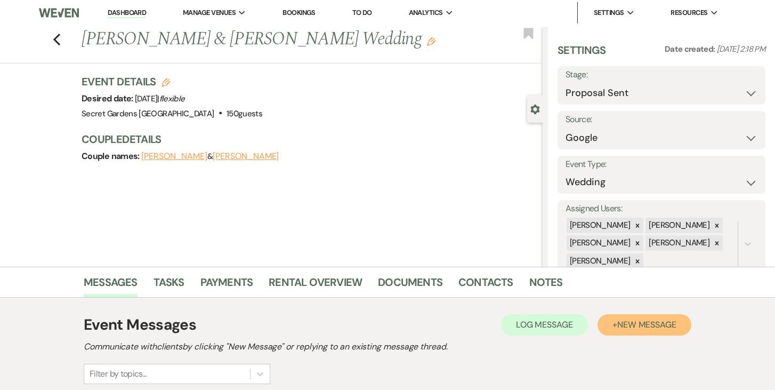
click at [648, 321] on span "New Message" at bounding box center [646, 324] width 59 height 11
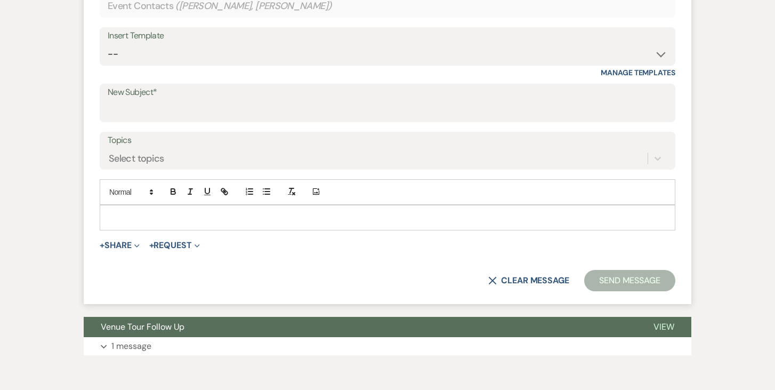
scroll to position [475, 0]
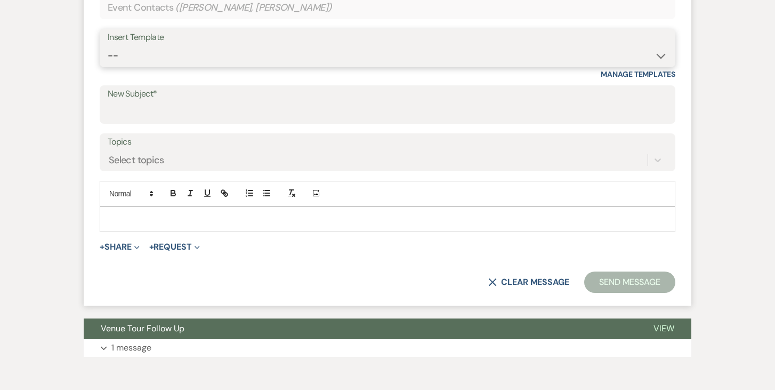
click at [661, 56] on select "-- Weven Planning Portal Introduction (Booked Events) Tour Request Response Fol…" at bounding box center [388, 55] width 560 height 21
select select "978"
click at [108, 45] on select "-- Weven Planning Portal Introduction (Booked Events) Tour Request Response Fol…" at bounding box center [388, 55] width 560 height 21
type input "Booking your event!"
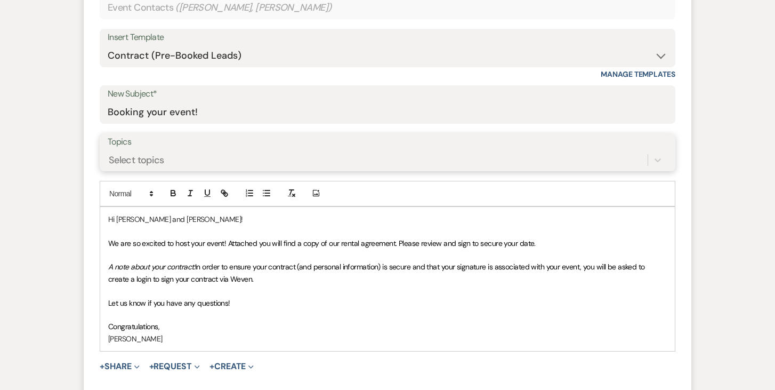
click at [475, 157] on div "Select topics" at bounding box center [378, 159] width 540 height 19
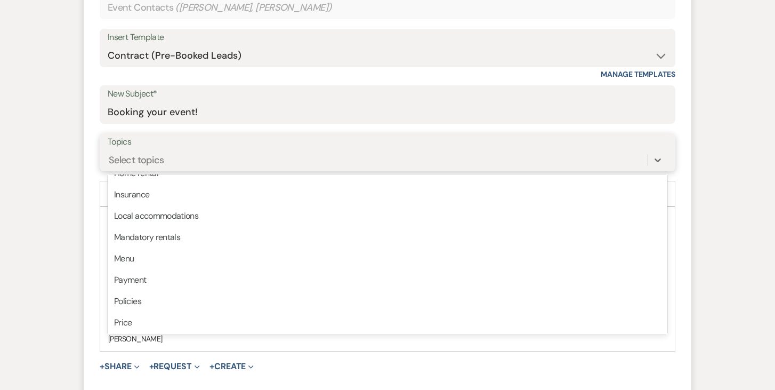
scroll to position [271, 0]
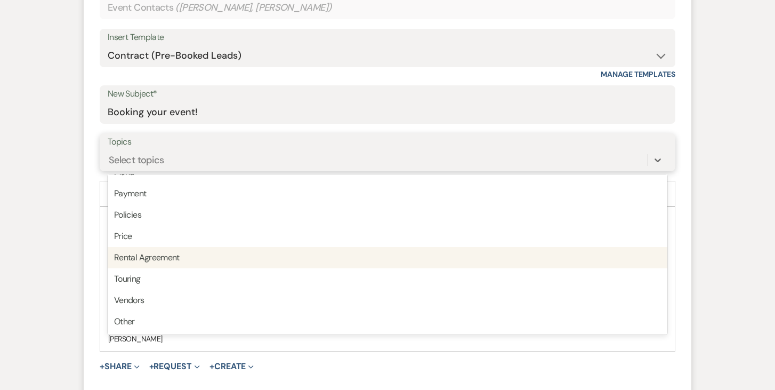
click at [452, 261] on div "Rental Agreement" at bounding box center [388, 257] width 560 height 21
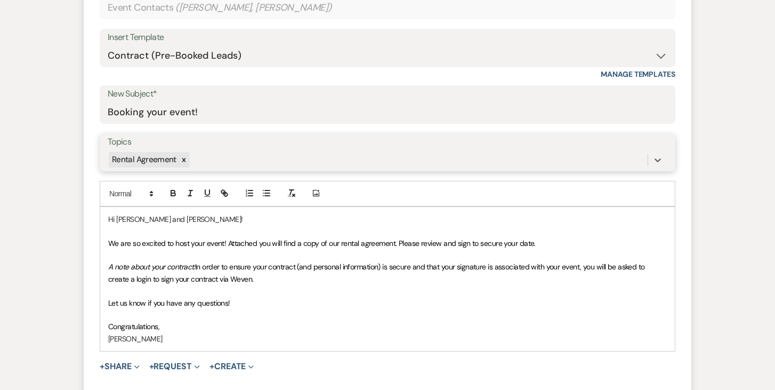
scroll to position [483, 0]
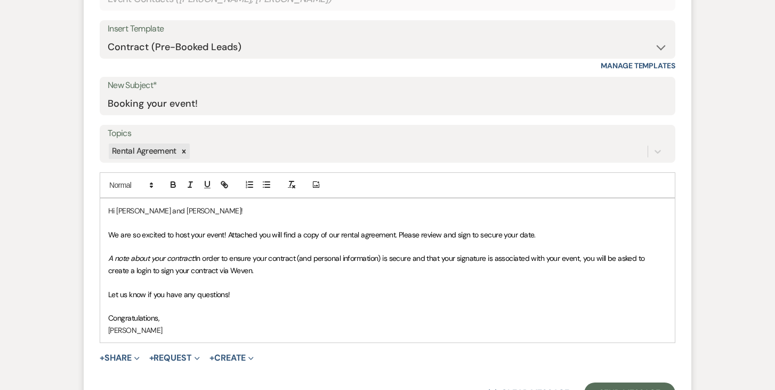
drag, startPoint x: 116, startPoint y: 208, endPoint x: 125, endPoint y: 212, distance: 10.3
click at [116, 208] on p "Hi Andrea and Patrick!" at bounding box center [387, 211] width 559 height 12
click at [199, 319] on p "Congratulations," at bounding box center [387, 318] width 559 height 12
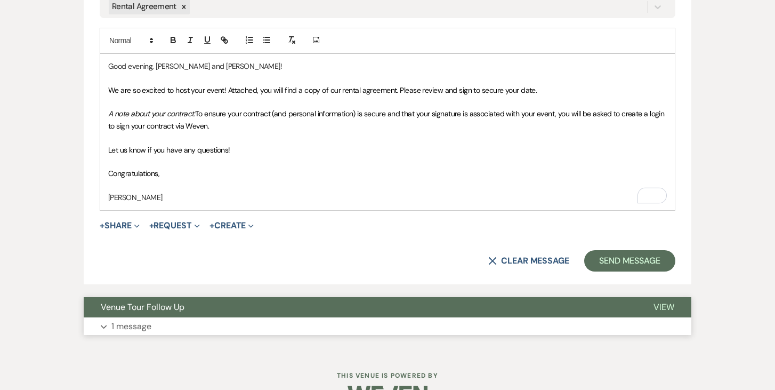
scroll to position [634, 0]
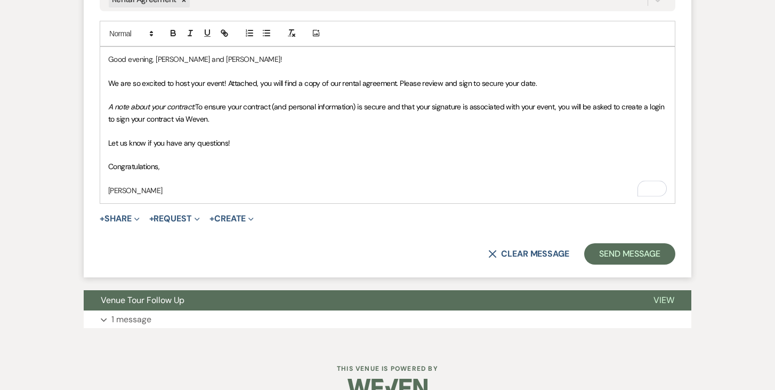
click at [158, 191] on p "[PERSON_NAME]" at bounding box center [387, 190] width 559 height 12
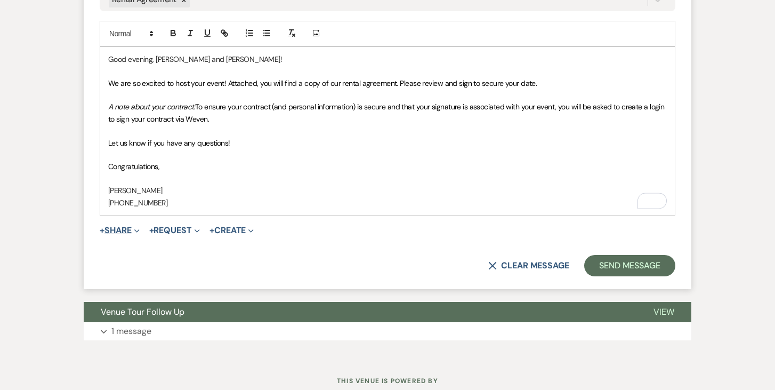
click at [121, 231] on button "+ Share Expand" at bounding box center [120, 230] width 40 height 9
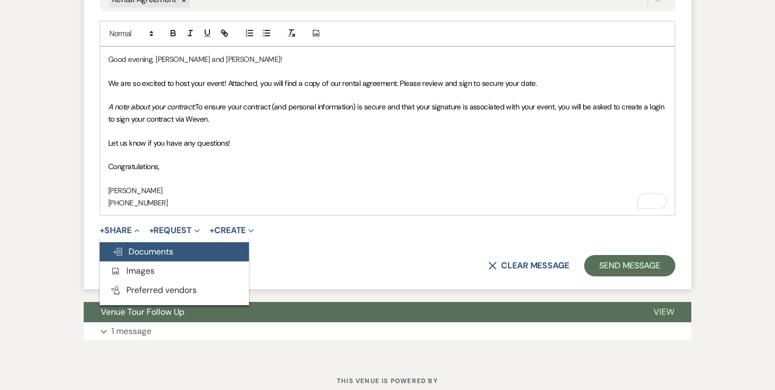
click at [128, 248] on span "Doc Upload Documents" at bounding box center [142, 251] width 61 height 11
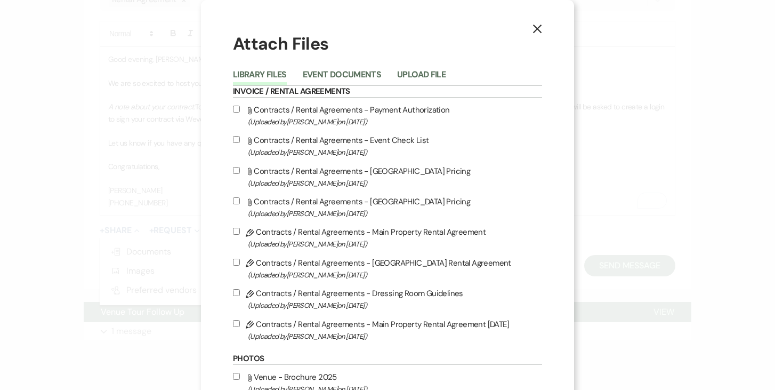
click at [236, 329] on label "Pencil Contracts / Rental Agreements - Main Property Rental Agreement 8-14-25 (…" at bounding box center [387, 329] width 309 height 25
click at [236, 327] on input "Pencil Contracts / Rental Agreements - Main Property Rental Agreement 8-14-25 (…" at bounding box center [236, 323] width 7 height 7
checkbox input "true"
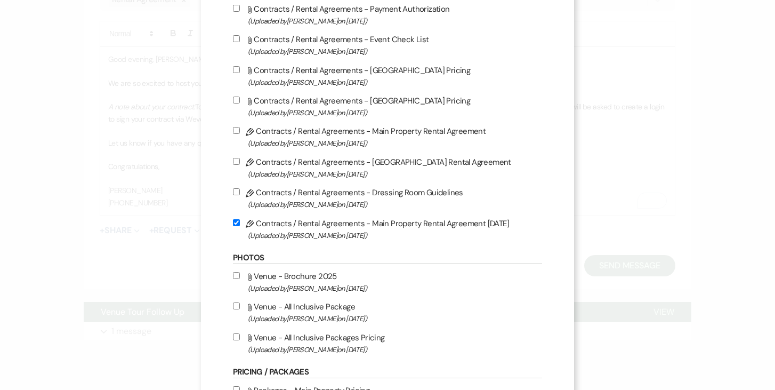
scroll to position [136, 0]
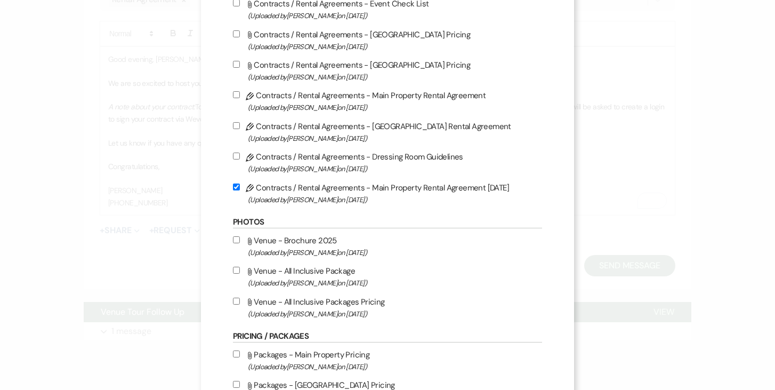
click at [236, 273] on input "Attach File Venue - All Inclusive Package (Uploaded by Joe Doyle on Jun 14th, 2…" at bounding box center [236, 270] width 7 height 7
checkbox input "true"
click at [236, 304] on input "Attach File Venue - All Inclusive Packages Pricing (Uploaded by Joe Doyle on Ju…" at bounding box center [236, 301] width 7 height 7
checkbox input "true"
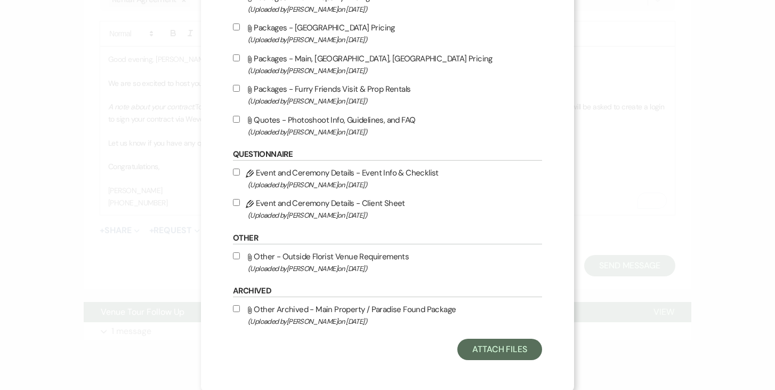
scroll to position [501, 0]
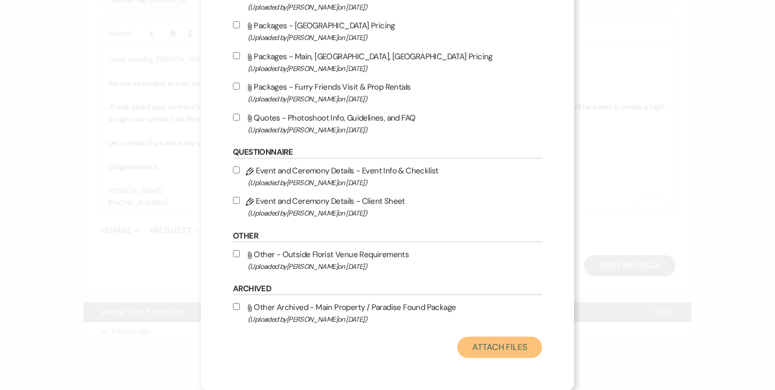
click at [503, 349] on button "Attach Files" at bounding box center [499, 346] width 85 height 21
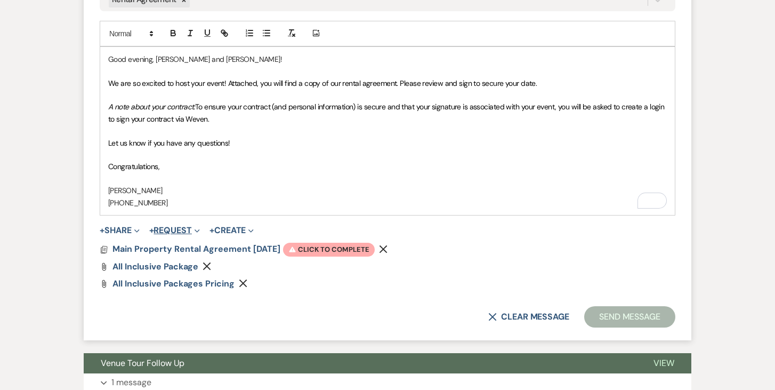
click at [175, 226] on button "+ Request Expand" at bounding box center [174, 230] width 51 height 9
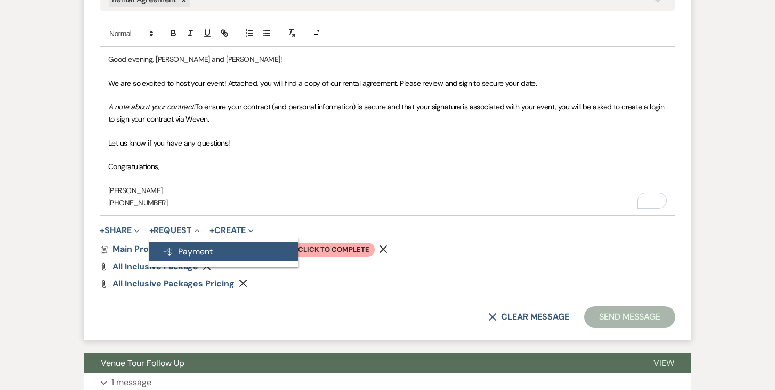
click at [200, 249] on button "Generate Payment Payment" at bounding box center [223, 251] width 149 height 19
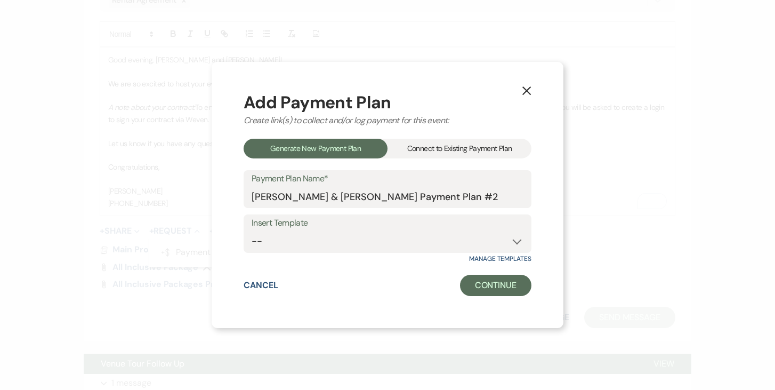
click at [496, 147] on div "Connect to Existing Payment Plan" at bounding box center [460, 149] width 144 height 20
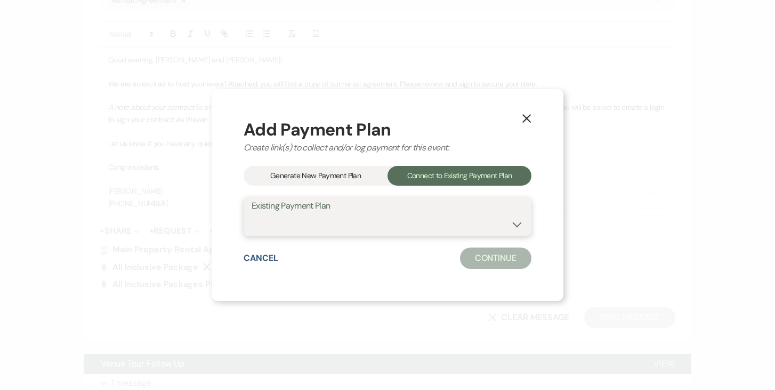
click at [517, 220] on select "[PERSON_NAME] & [PERSON_NAME] Payment Plan #1" at bounding box center [388, 224] width 272 height 21
select select "25505"
click at [252, 214] on select "[PERSON_NAME] & [PERSON_NAME] Payment Plan #1" at bounding box center [388, 224] width 272 height 21
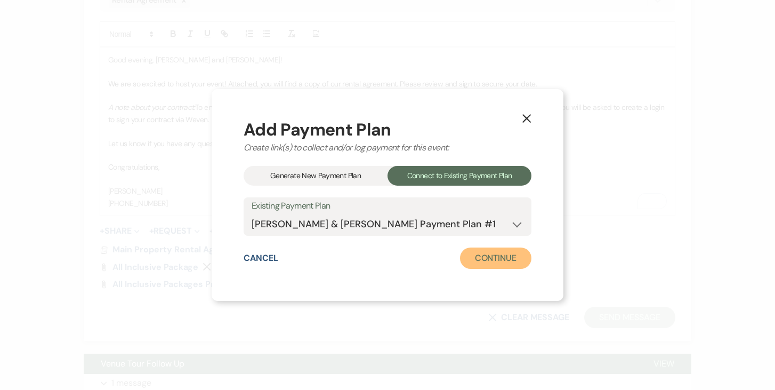
click at [504, 259] on button "Continue" at bounding box center [495, 257] width 71 height 21
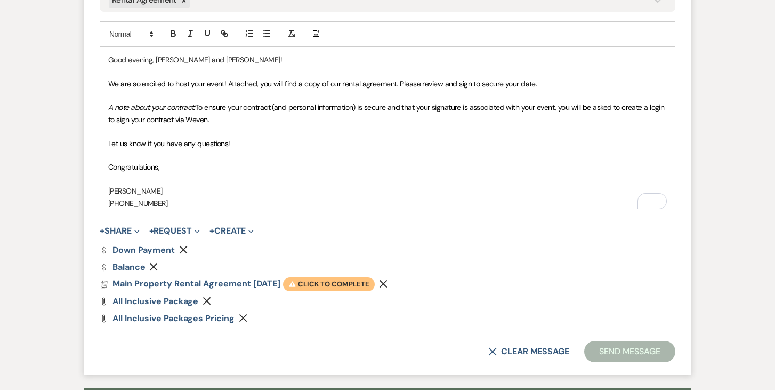
click at [338, 285] on span "Warning Click to complete" at bounding box center [329, 284] width 92 height 14
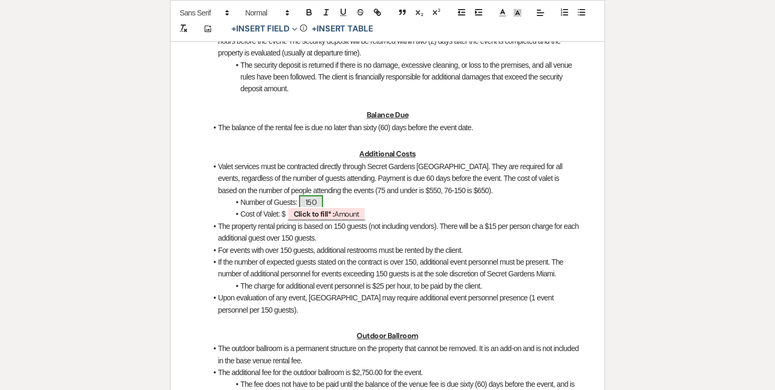
scroll to position [1007, 0]
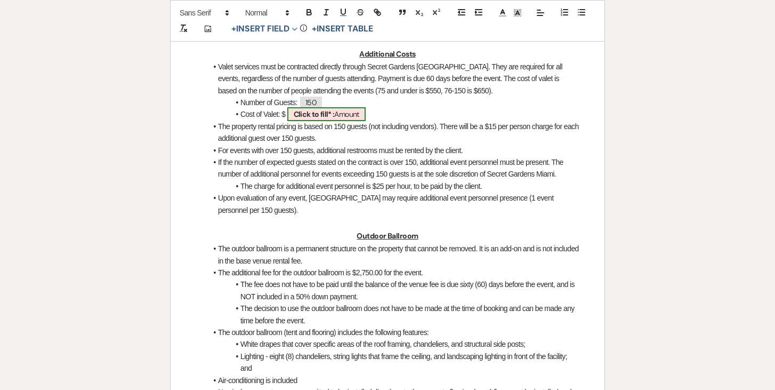
click at [327, 119] on b "Click to fill* :" at bounding box center [314, 114] width 41 height 10
select select "owner"
select select "Amount"
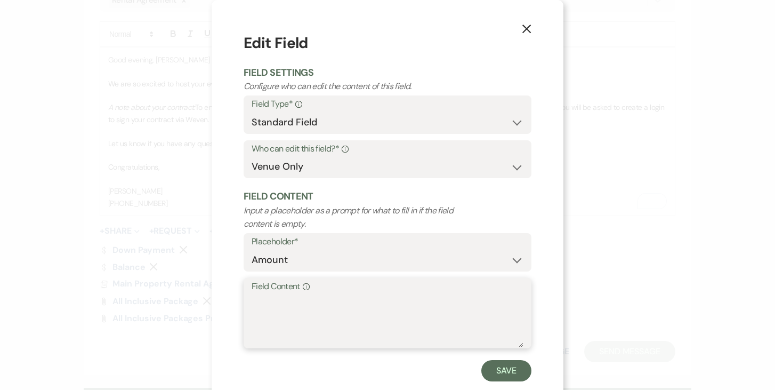
click at [291, 300] on textarea "Field Content Info" at bounding box center [388, 320] width 272 height 53
type textarea "650.00"
click at [492, 362] on button "Save" at bounding box center [506, 370] width 50 height 21
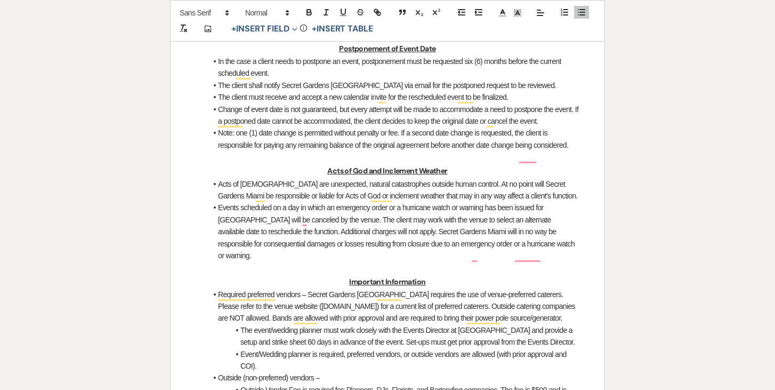
scroll to position [1662, 0]
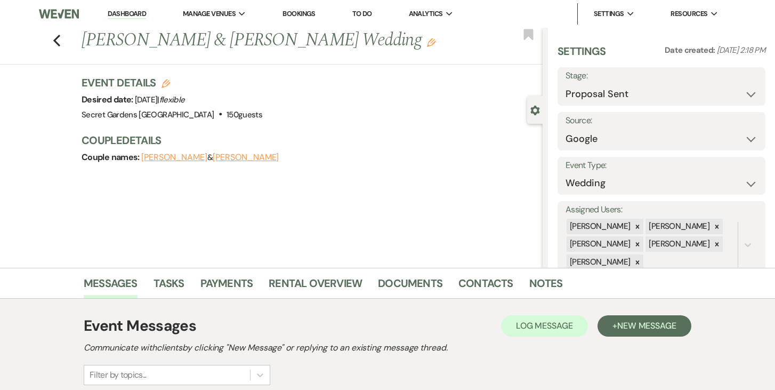
select select "6"
select select "978"
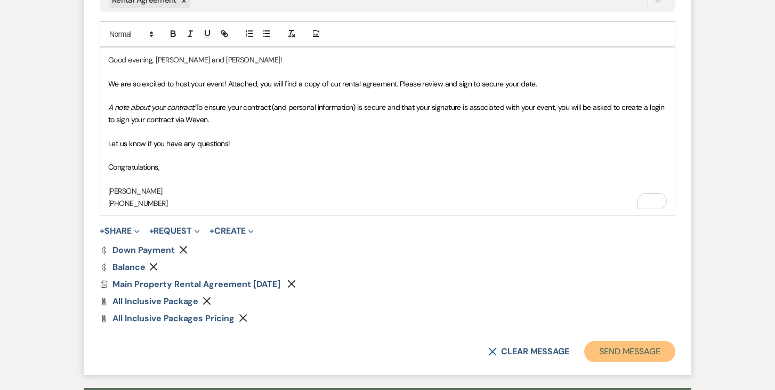
click at [625, 351] on button "Send Message" at bounding box center [629, 351] width 91 height 21
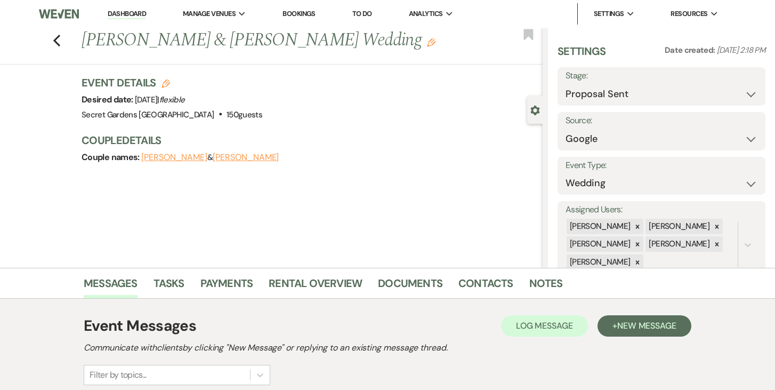
click at [115, 14] on link "Dashboard" at bounding box center [127, 14] width 38 height 10
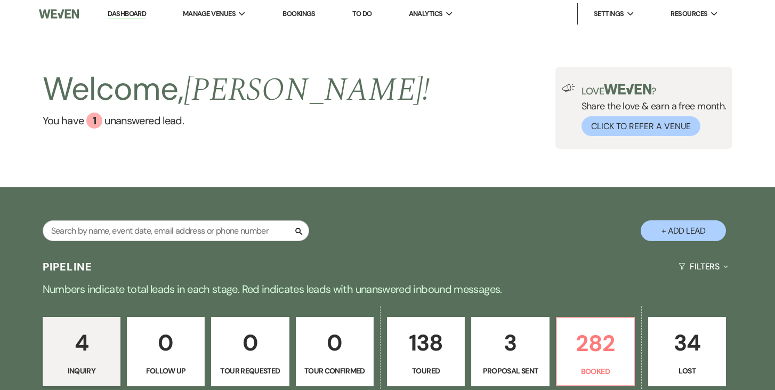
click at [507, 349] on p "3" at bounding box center [510, 343] width 64 height 36
select select "6"
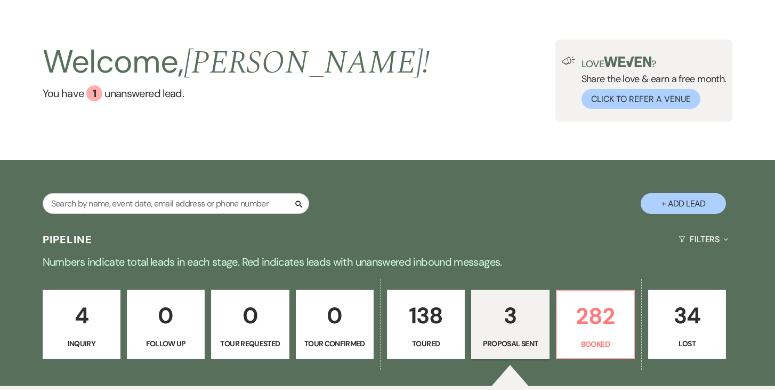
scroll to position [28, 0]
